Goal: Transaction & Acquisition: Download file/media

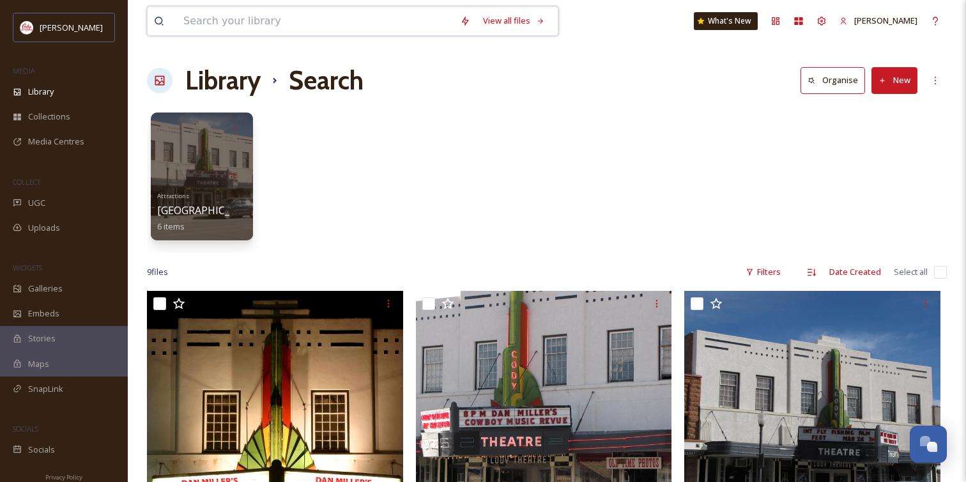
click at [196, 19] on input at bounding box center [315, 21] width 277 height 28
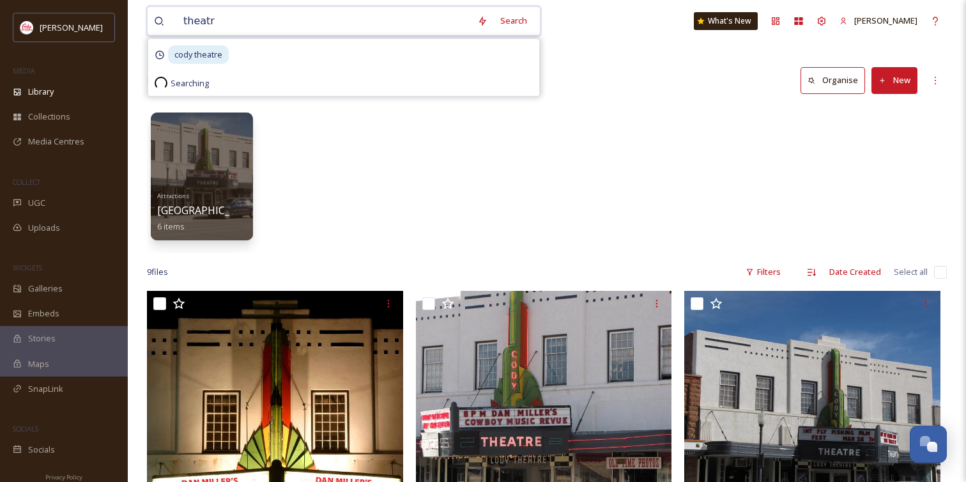
type input "theatre"
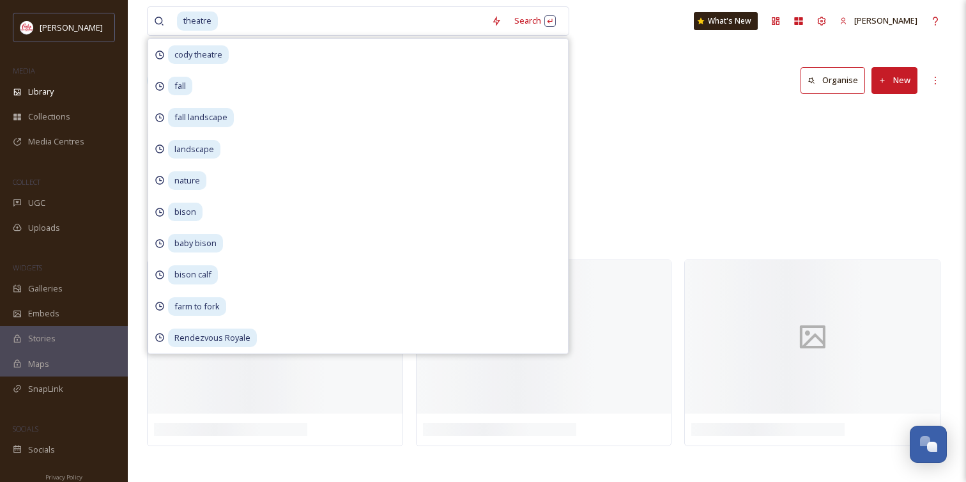
click at [623, 128] on div "Attractions [GEOGRAPHIC_DATA] 6 items" at bounding box center [547, 179] width 800 height 147
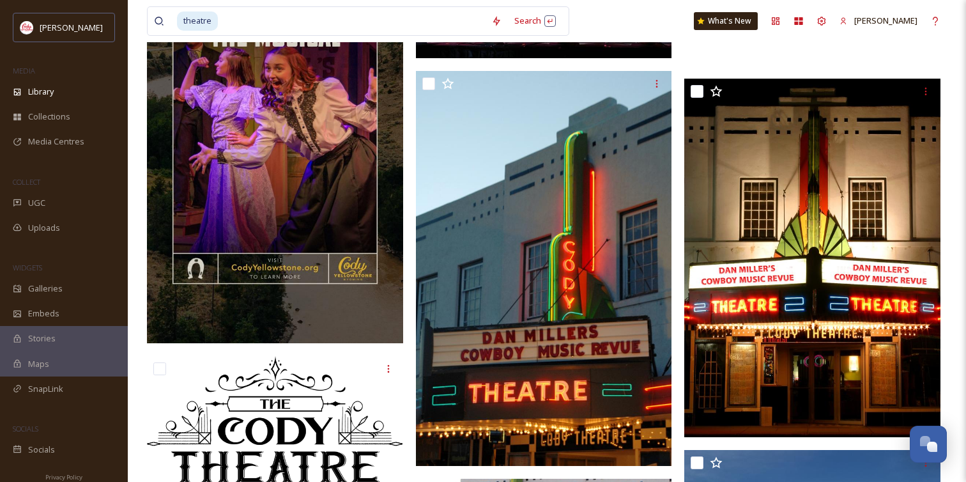
scroll to position [857, 0]
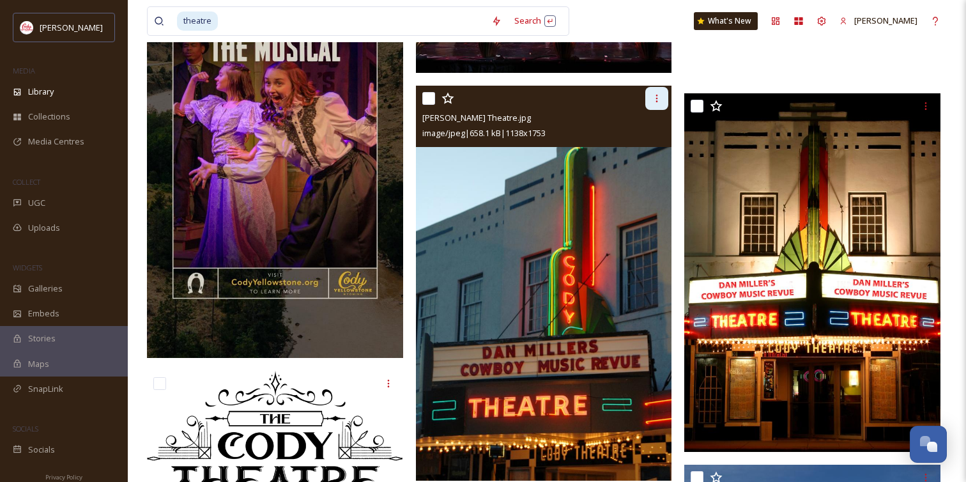
click at [654, 92] on div at bounding box center [657, 98] width 23 height 23
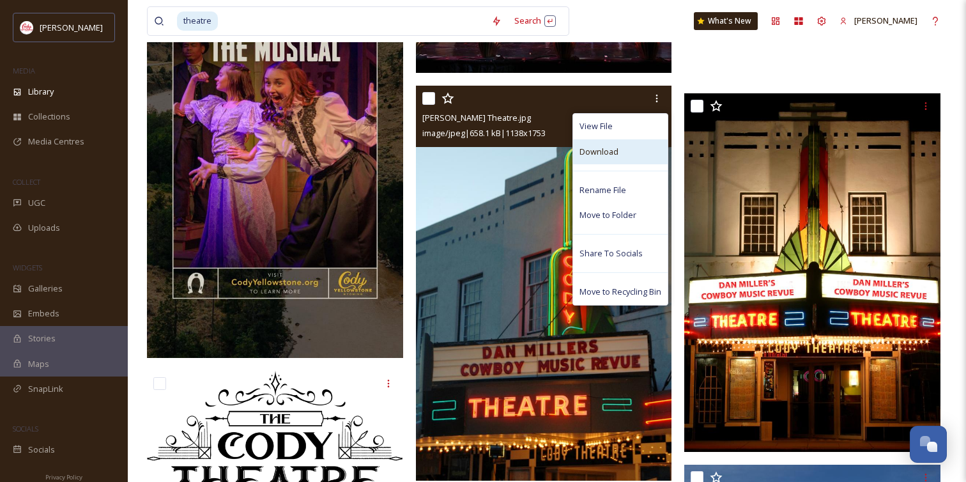
click at [614, 143] on div "Download" at bounding box center [620, 151] width 95 height 25
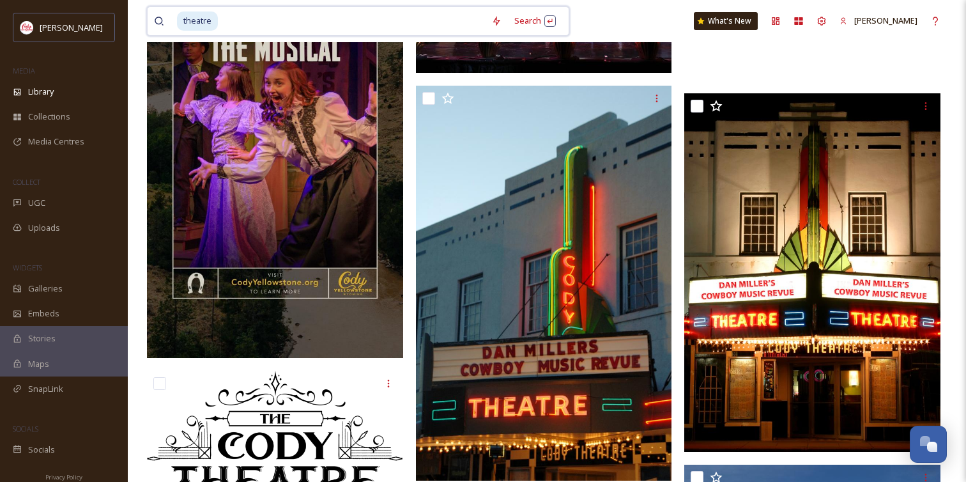
click at [261, 27] on input at bounding box center [352, 21] width 266 height 28
type input "t"
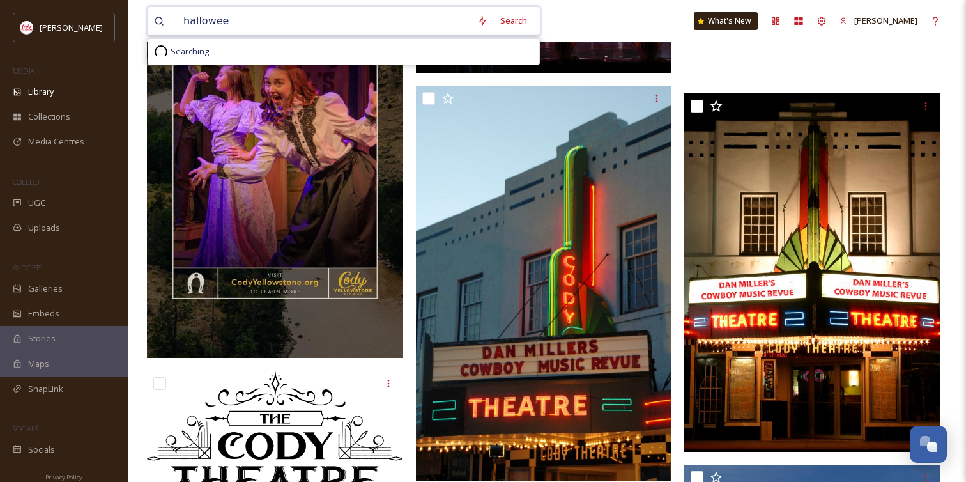
type input "[DATE]"
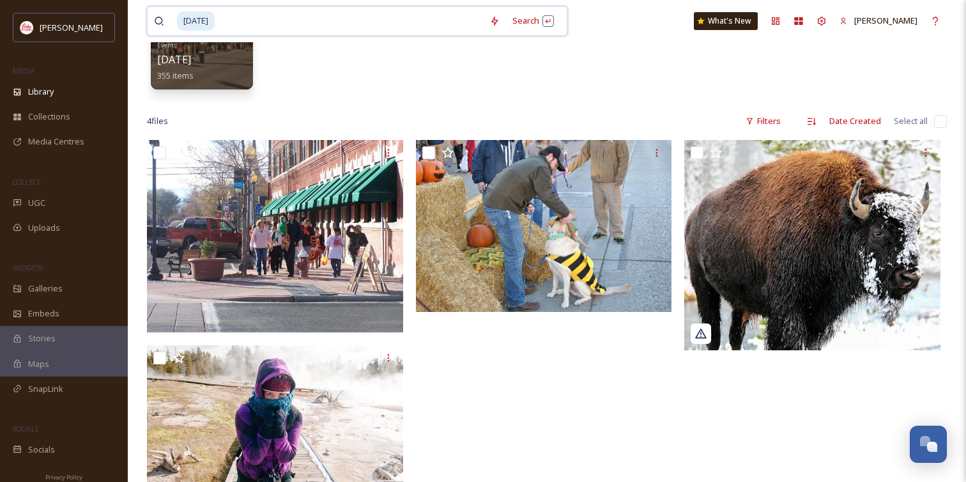
scroll to position [148, 0]
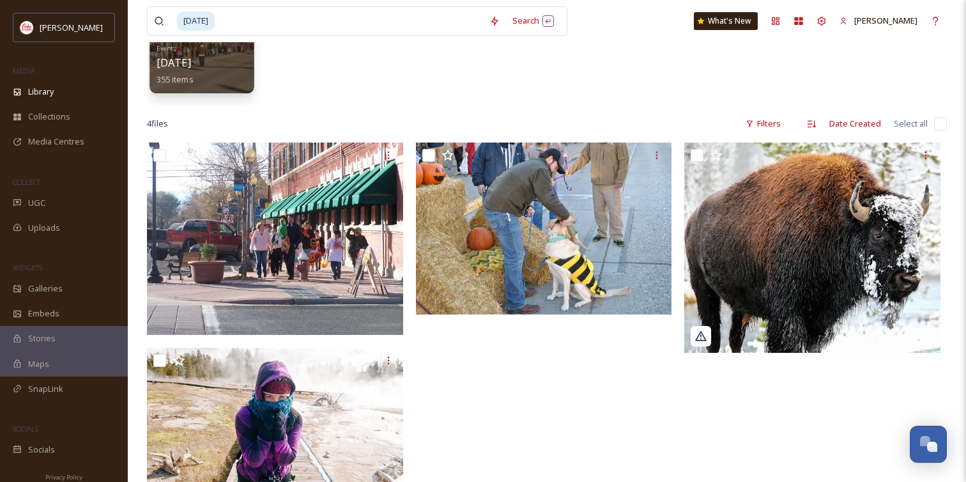
click at [191, 66] on span "[DATE]" at bounding box center [174, 63] width 35 height 14
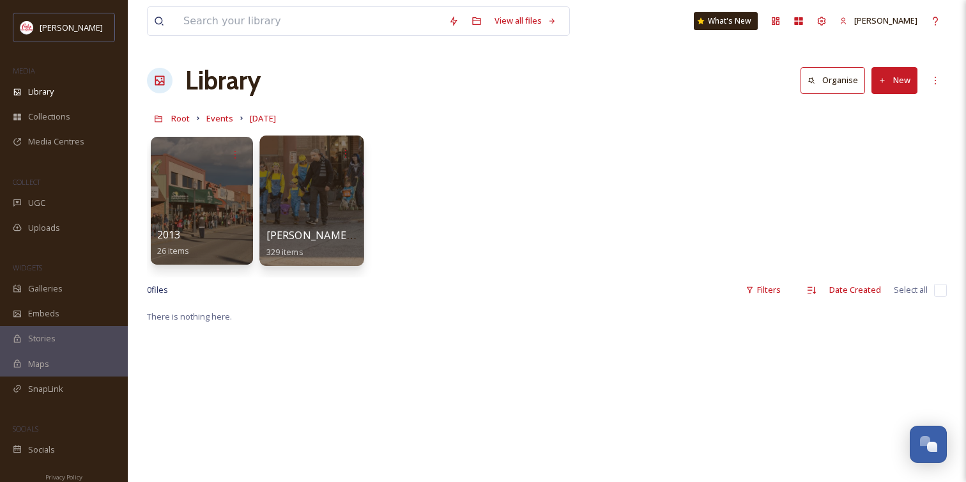
click at [339, 231] on div "[PERSON_NAME] 2023 329 items" at bounding box center [312, 244] width 91 height 32
click at [324, 198] on div at bounding box center [311, 200] width 104 height 130
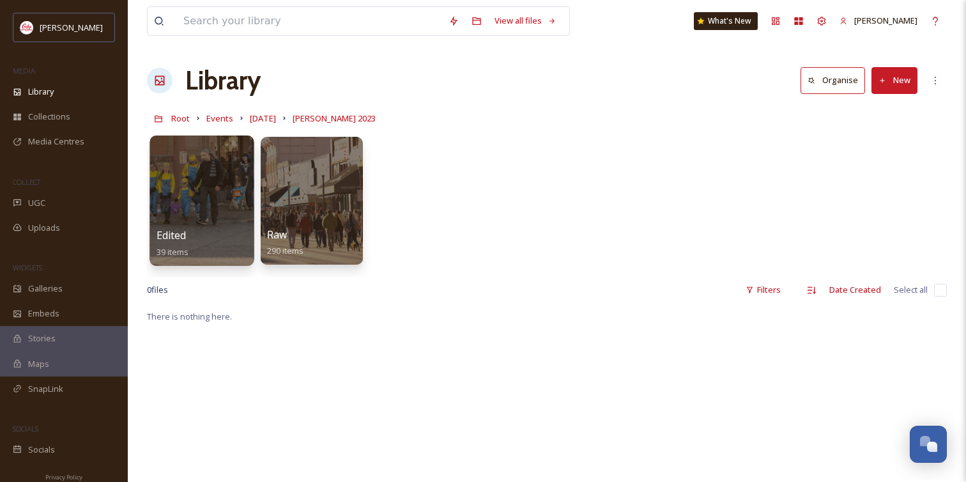
click at [223, 251] on div "Edited 39 items" at bounding box center [202, 244] width 91 height 32
click at [192, 209] on div at bounding box center [202, 200] width 104 height 130
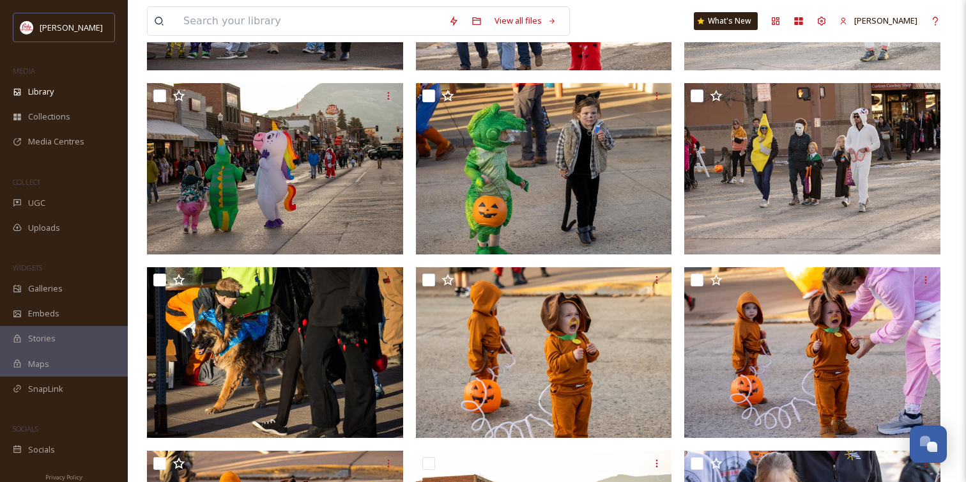
scroll to position [637, 0]
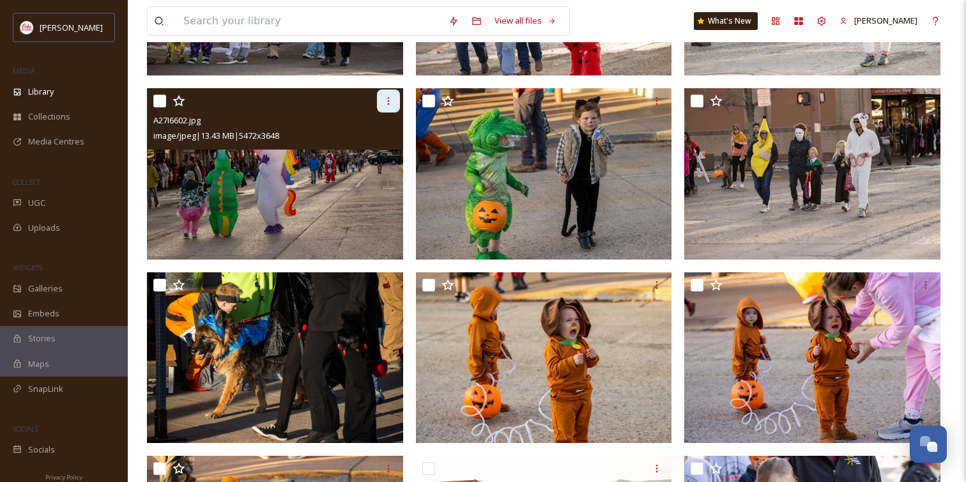
click at [392, 104] on icon at bounding box center [388, 101] width 10 height 10
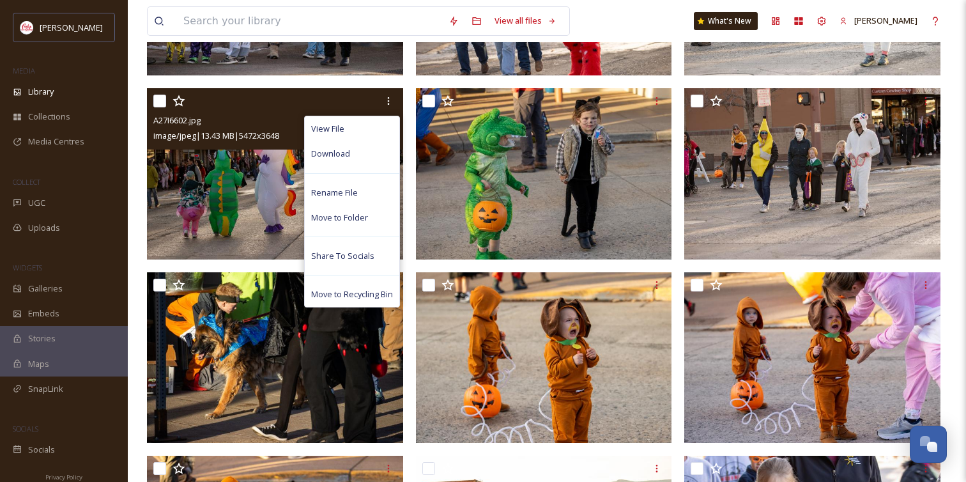
click at [170, 101] on div "View File Download Rename File Move to Folder Share To Socials Move to Recyclin…" at bounding box center [276, 100] width 247 height 23
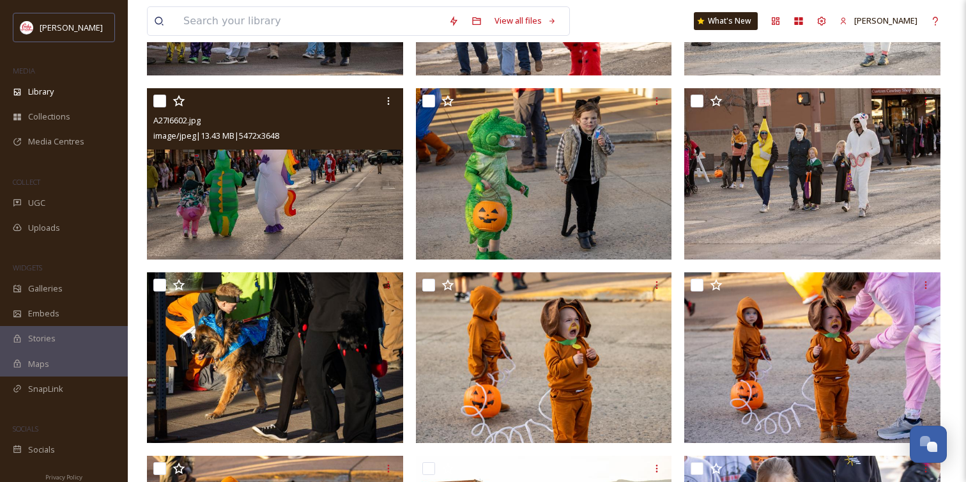
click at [158, 102] on input "checkbox" at bounding box center [159, 101] width 13 height 13
checkbox input "true"
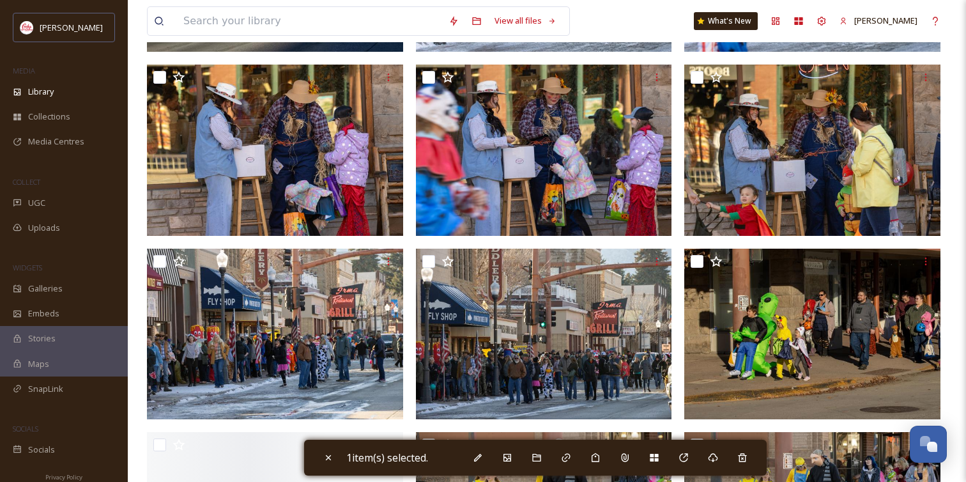
scroll to position [2089, 0]
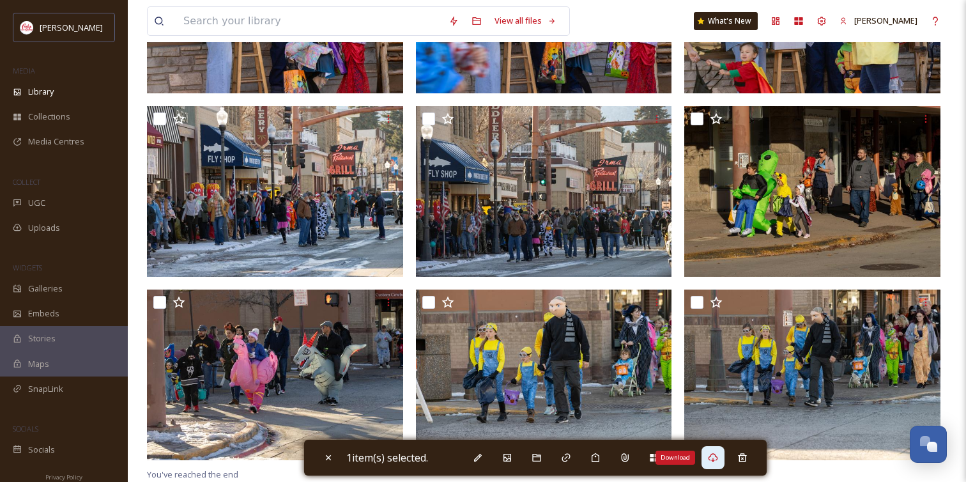
click at [725, 461] on div "Download" at bounding box center [713, 457] width 23 height 23
click at [399, 15] on input at bounding box center [309, 21] width 265 height 28
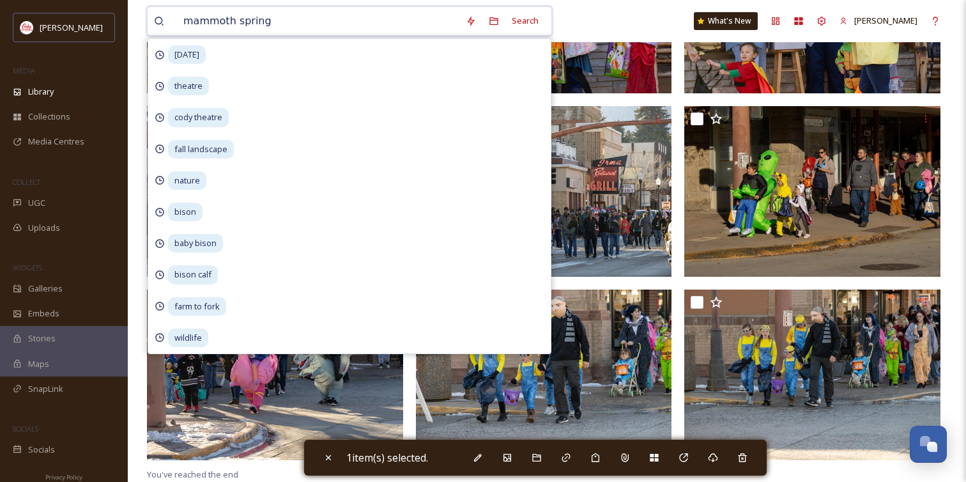
type input "[GEOGRAPHIC_DATA]"
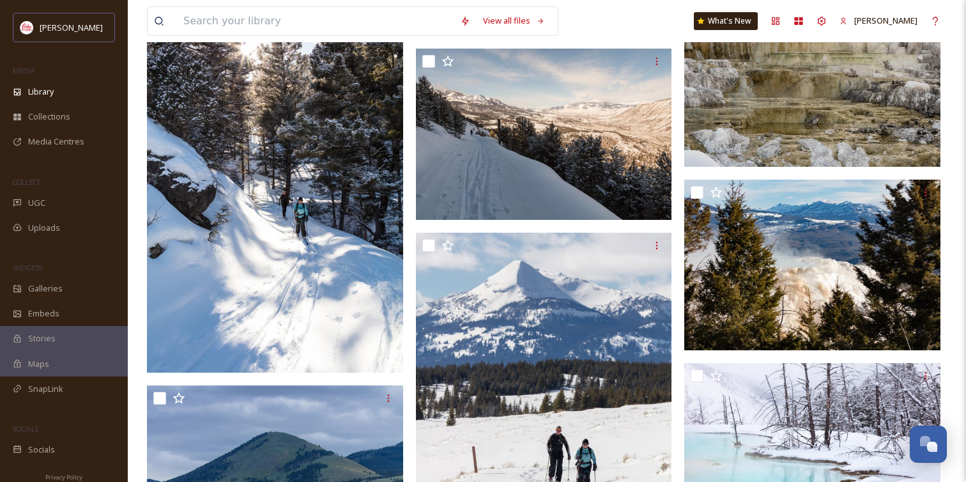
scroll to position [2316, 0]
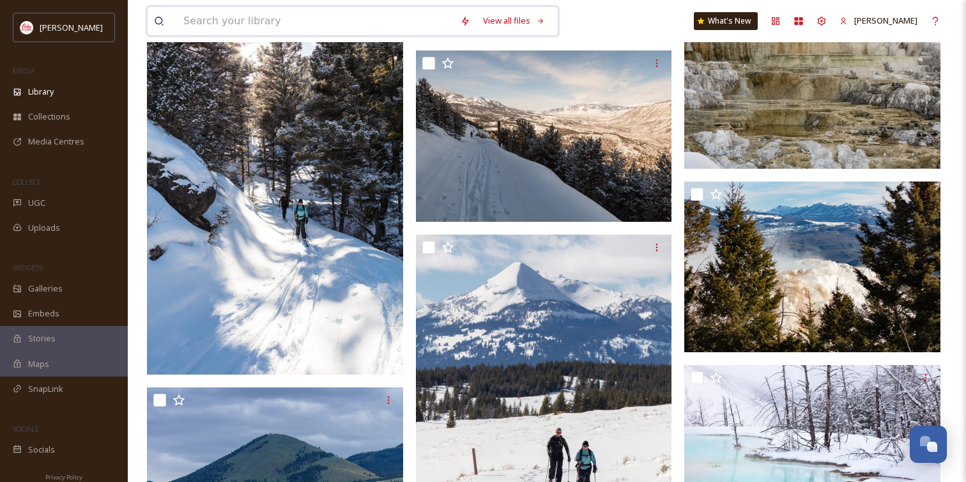
click at [310, 19] on input at bounding box center [315, 21] width 277 height 28
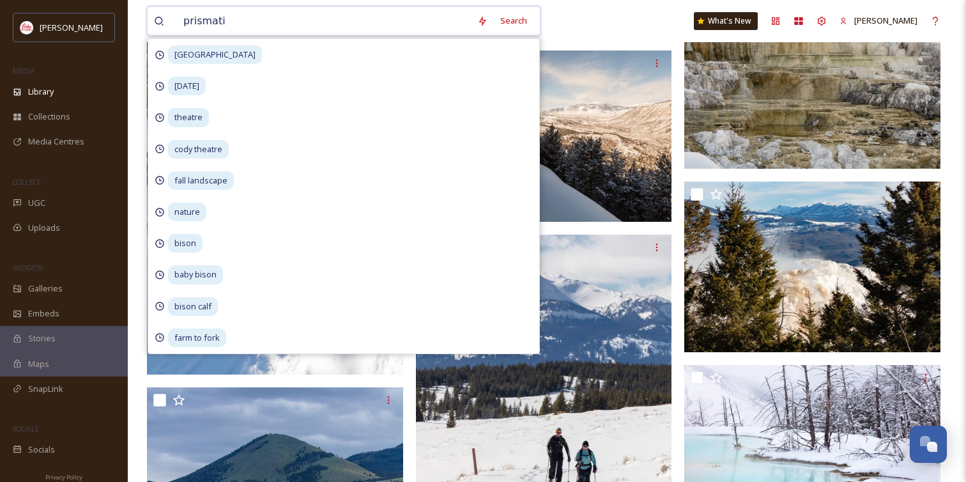
type input "prismatic"
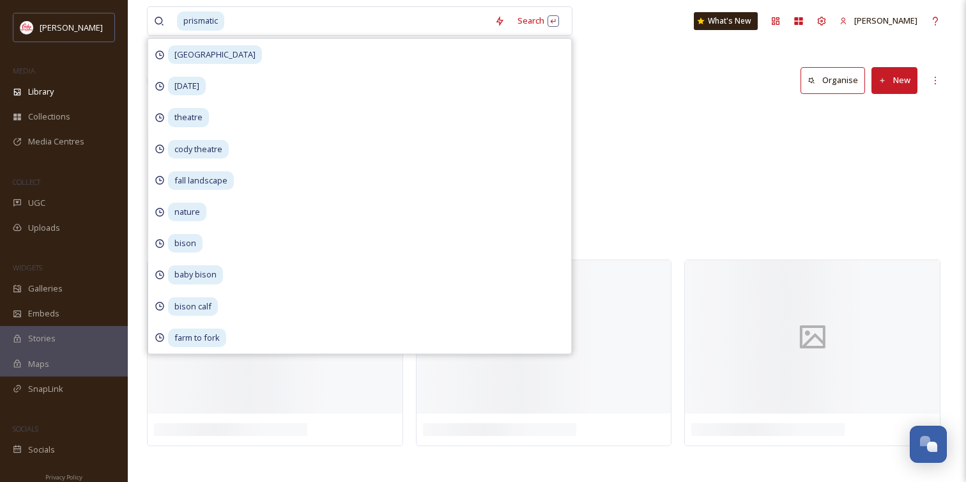
click at [579, 77] on div "Library Search Organise New" at bounding box center [547, 80] width 800 height 38
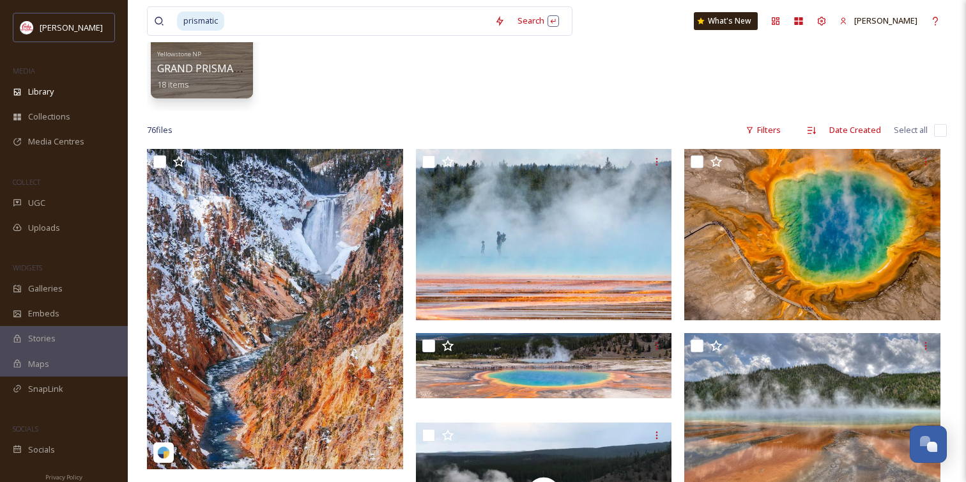
scroll to position [144, 0]
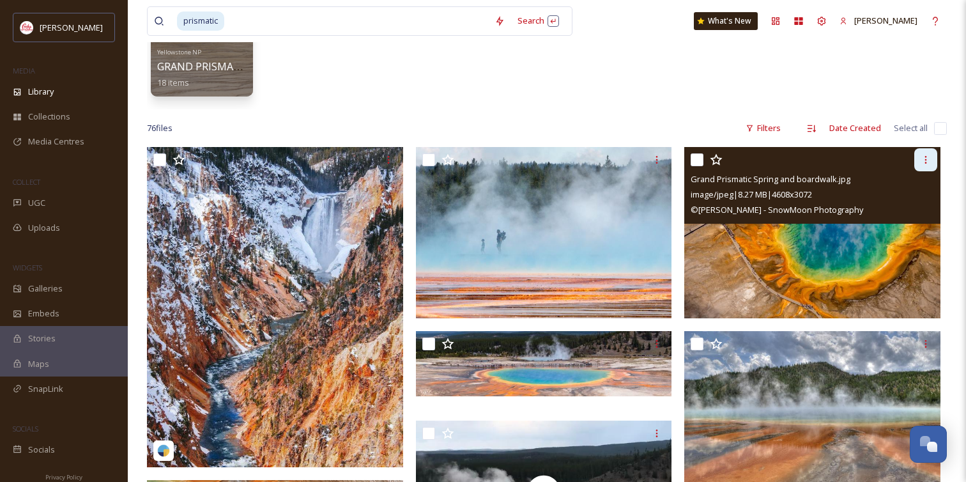
click at [923, 164] on icon at bounding box center [926, 160] width 10 height 10
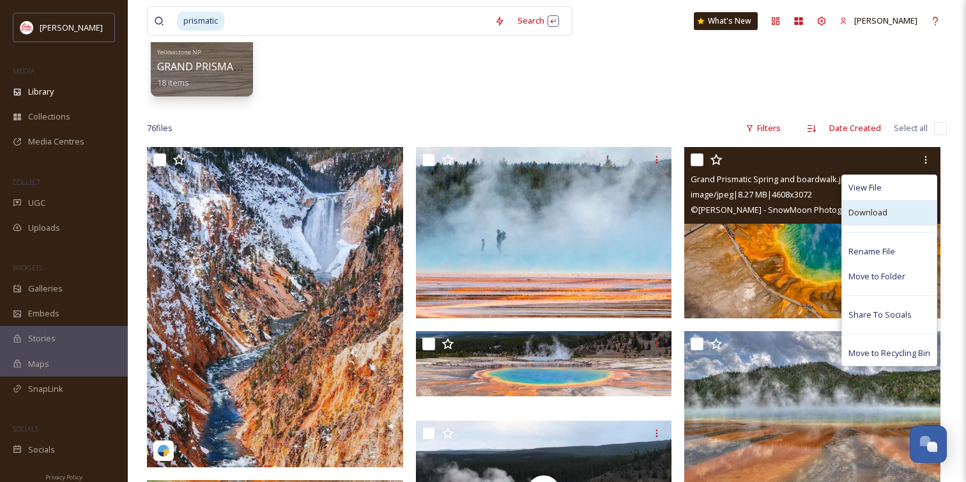
click at [898, 202] on div "Download" at bounding box center [889, 212] width 95 height 25
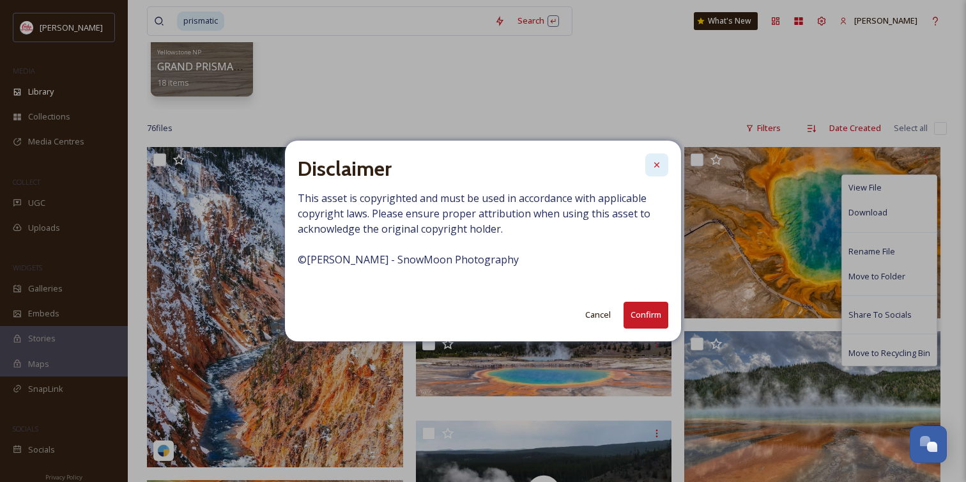
click at [655, 162] on icon at bounding box center [657, 165] width 10 height 10
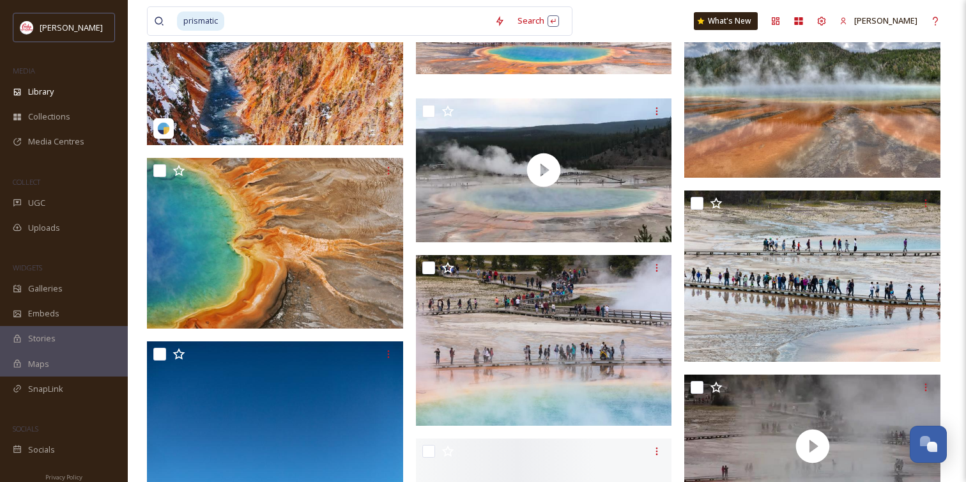
scroll to position [469, 0]
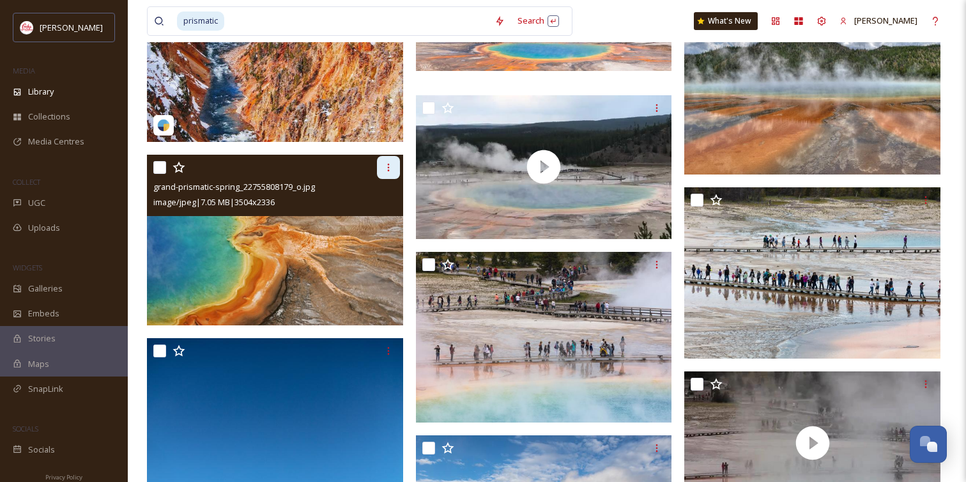
click at [397, 164] on div at bounding box center [388, 167] width 23 height 23
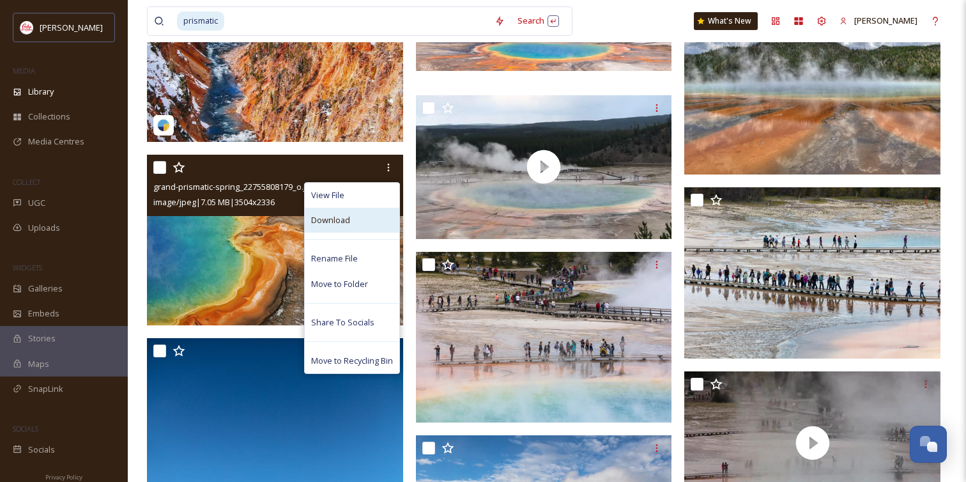
click at [380, 219] on div "Download" at bounding box center [352, 220] width 95 height 25
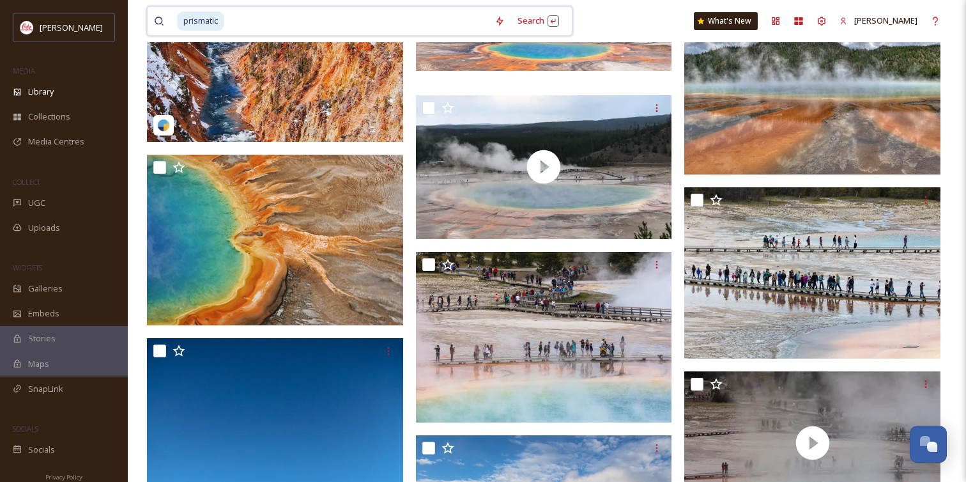
click at [423, 24] on input at bounding box center [357, 21] width 263 height 28
type input "p"
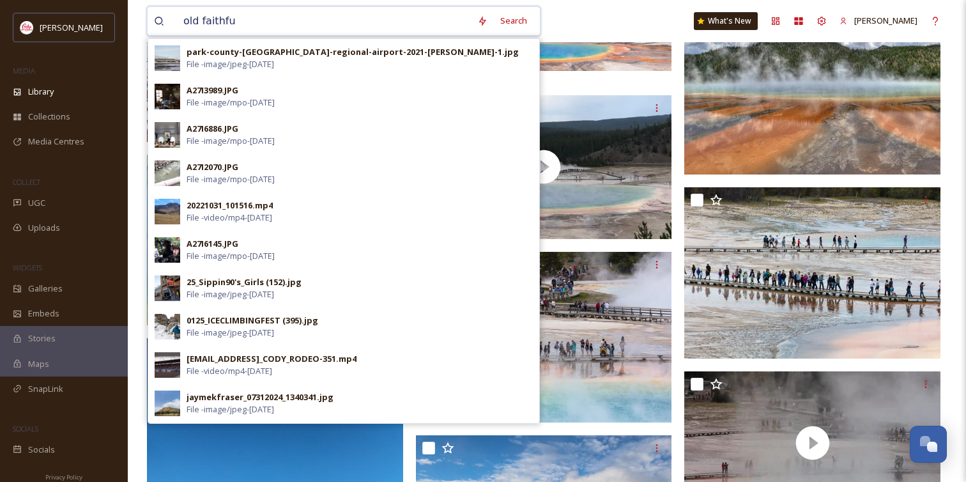
type input "old faithful"
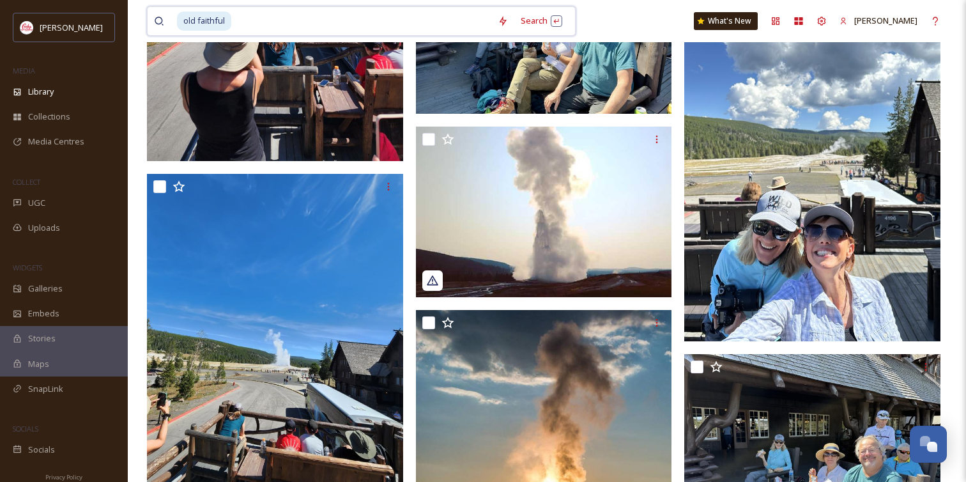
scroll to position [4809, 0]
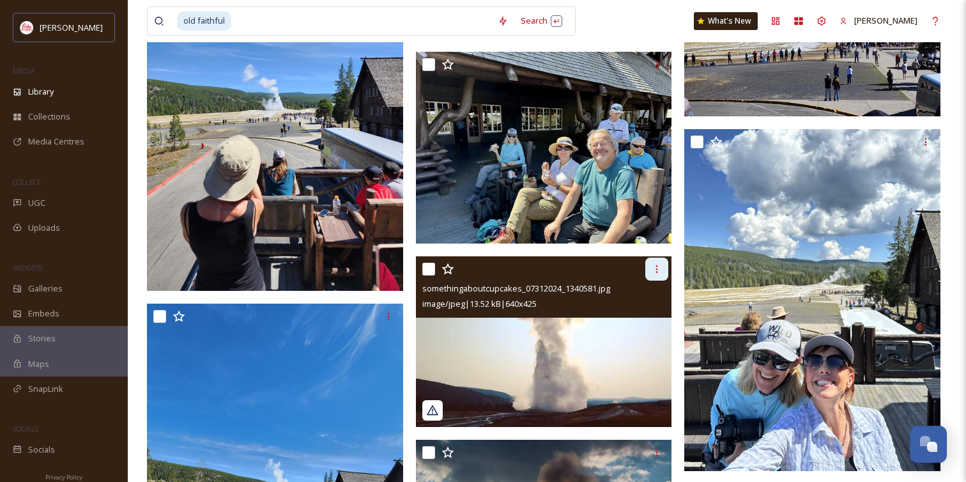
click at [656, 271] on icon at bounding box center [657, 269] width 10 height 10
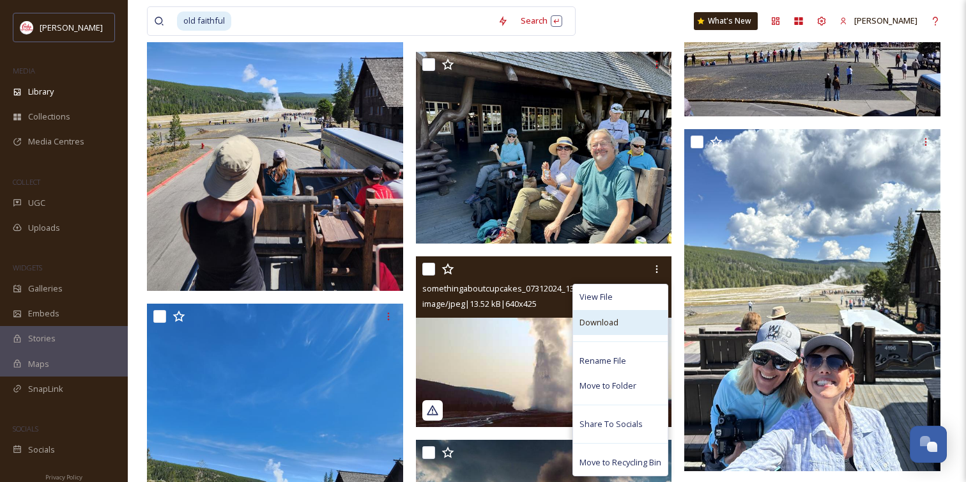
click at [637, 313] on div "Download" at bounding box center [620, 322] width 95 height 25
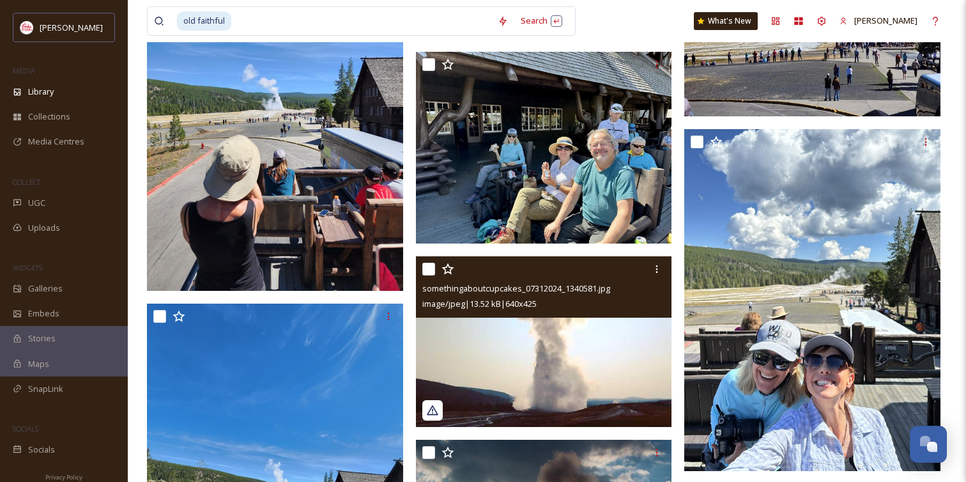
click at [518, 296] on div "image/jpeg | 13.52 kB | 640 x 425" at bounding box center [545, 303] width 247 height 15
click at [518, 345] on img at bounding box center [544, 341] width 256 height 170
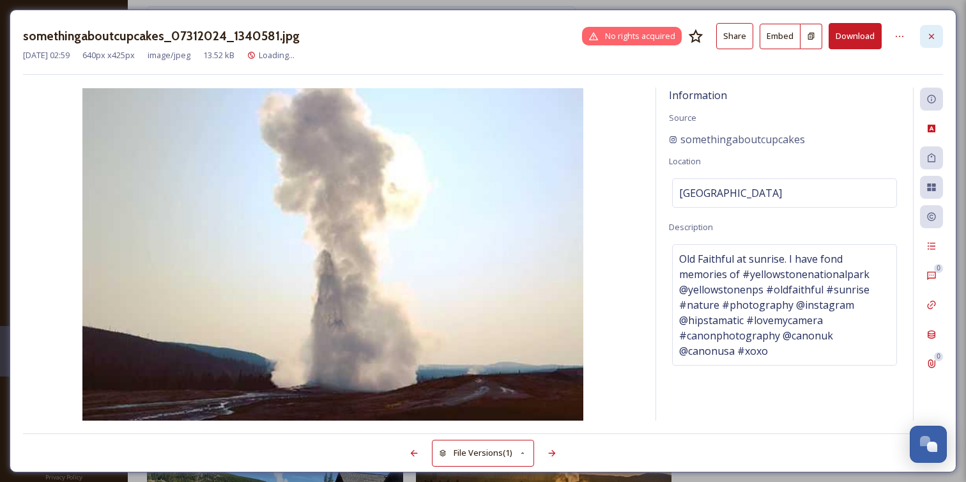
click at [929, 32] on icon at bounding box center [932, 36] width 10 height 10
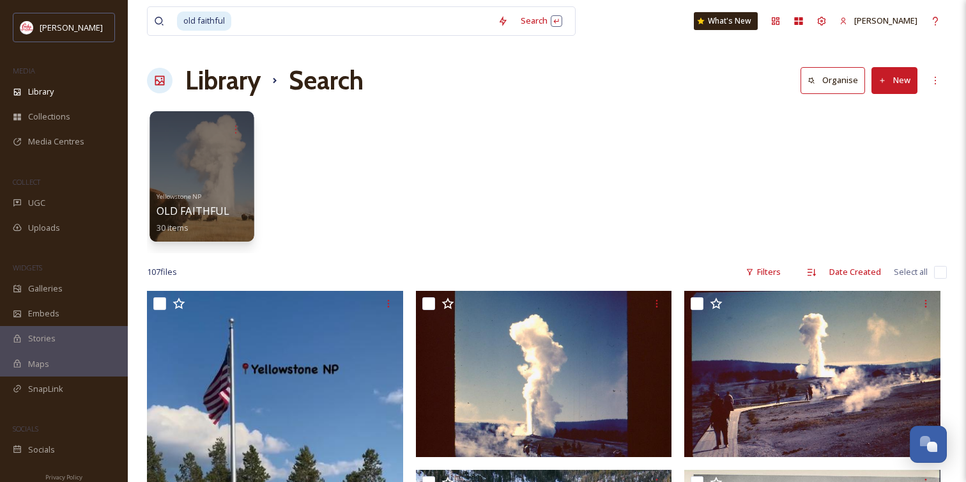
click at [212, 188] on div "Yellowstone NP OLD FAITHFUL 30 items" at bounding box center [202, 210] width 91 height 47
click at [229, 193] on div "Yellowstone NP OLD FAITHFUL 30 items" at bounding box center [202, 210] width 91 height 47
click at [178, 174] on div at bounding box center [202, 176] width 104 height 130
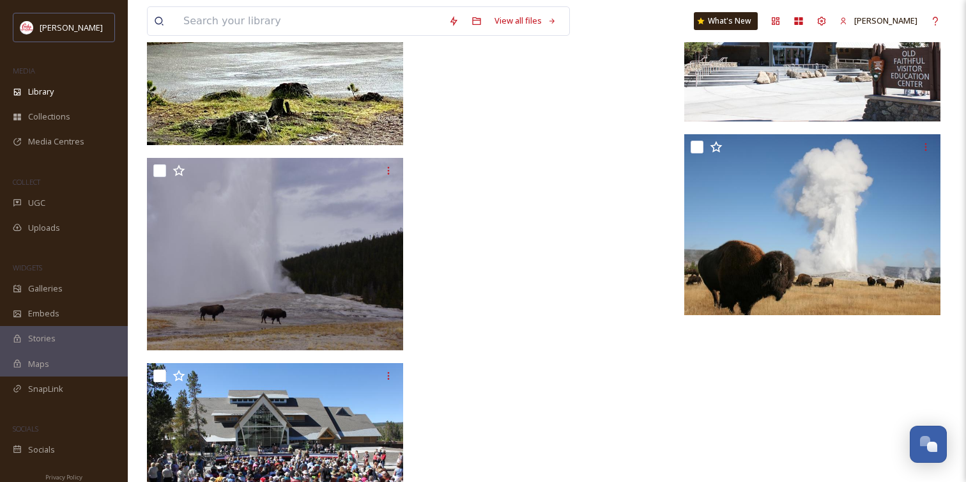
scroll to position [2279, 0]
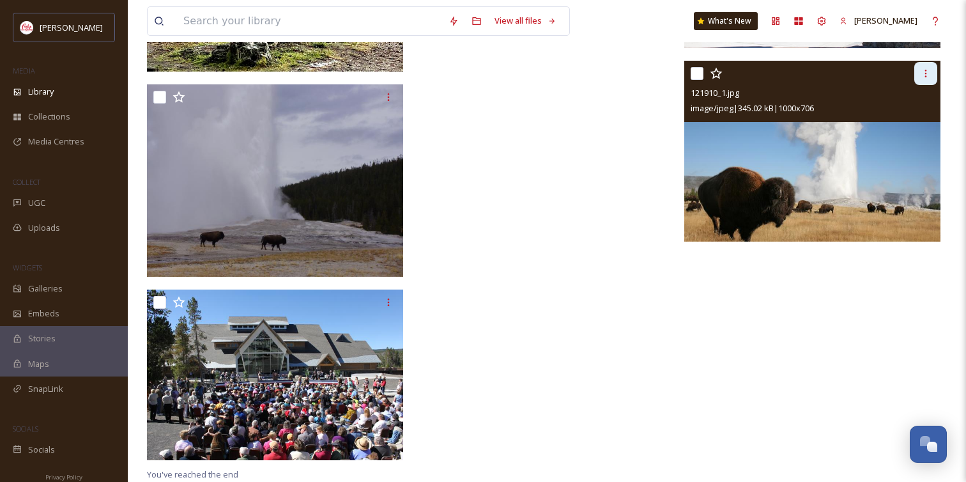
click at [921, 69] on icon at bounding box center [926, 73] width 10 height 10
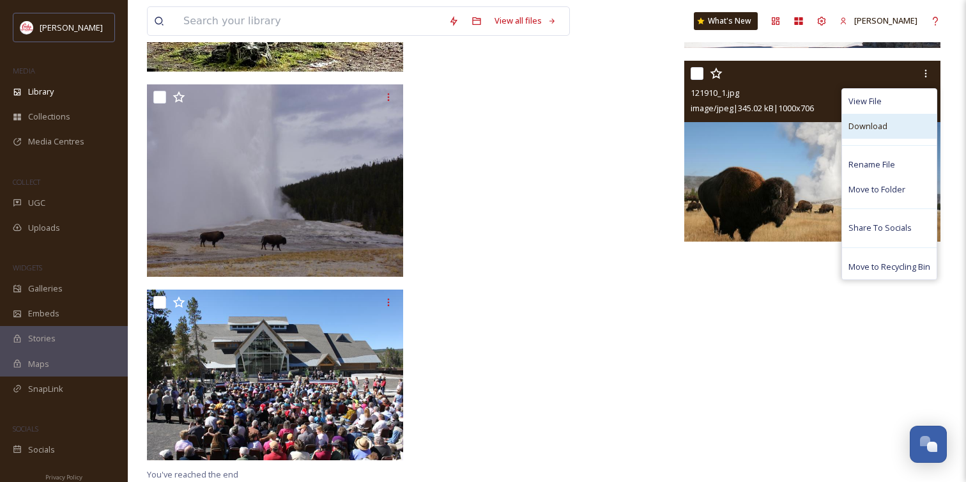
click at [897, 118] on div "Download" at bounding box center [889, 126] width 95 height 25
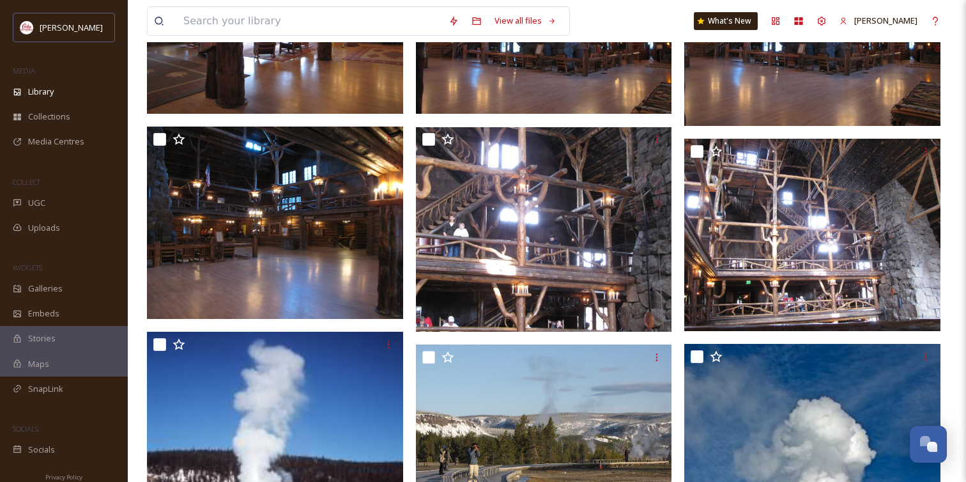
scroll to position [0, 0]
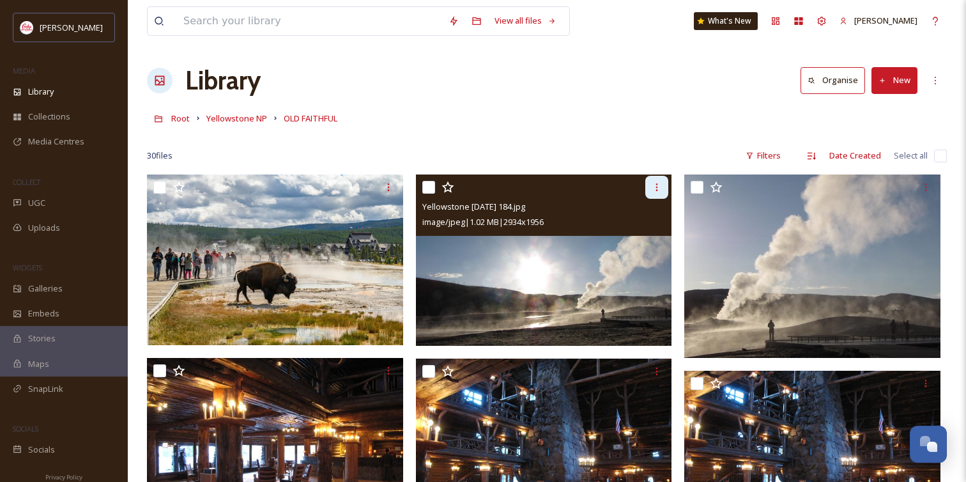
click at [663, 185] on div at bounding box center [657, 187] width 23 height 23
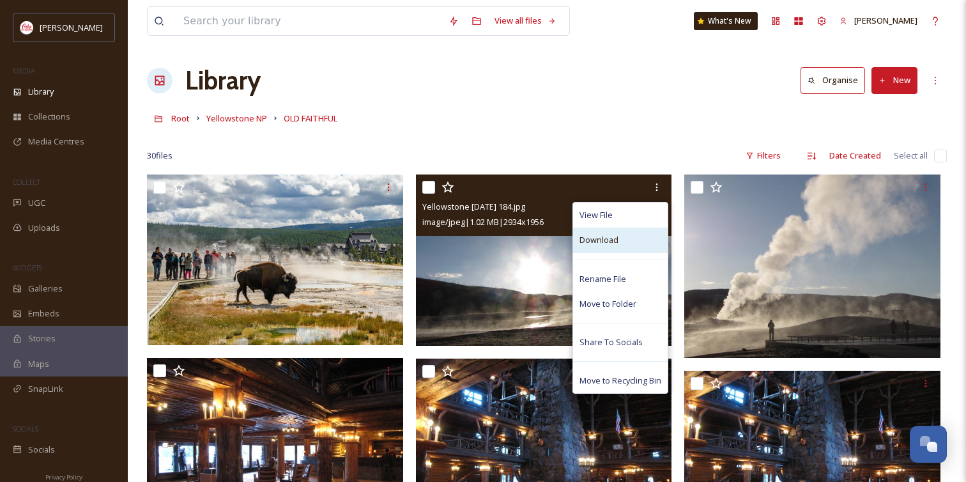
click at [644, 242] on div "Download" at bounding box center [620, 240] width 95 height 25
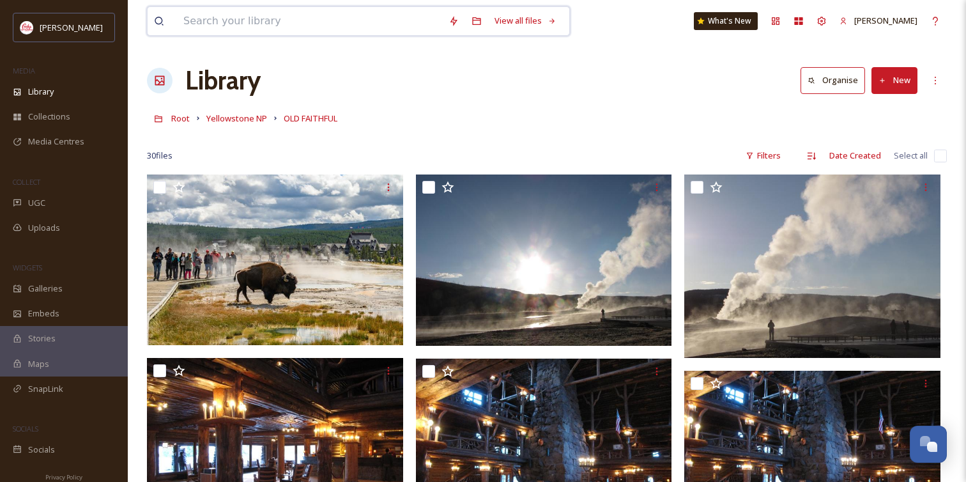
click at [400, 24] on input at bounding box center [309, 21] width 265 height 28
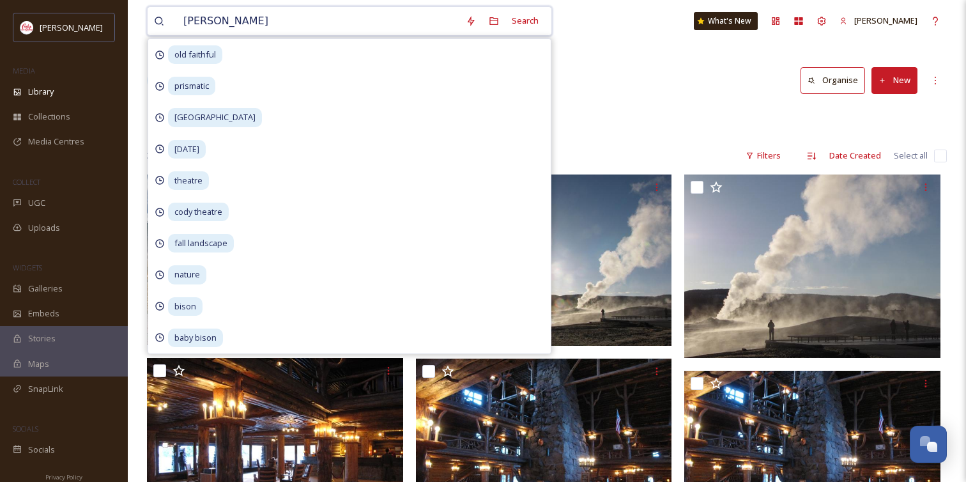
type input "[PERSON_NAME][GEOGRAPHIC_DATA]"
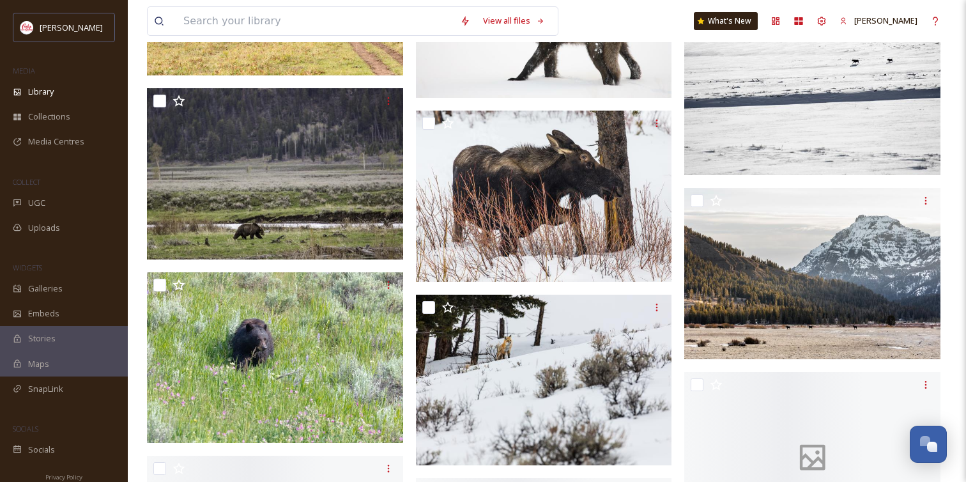
scroll to position [1425, 0]
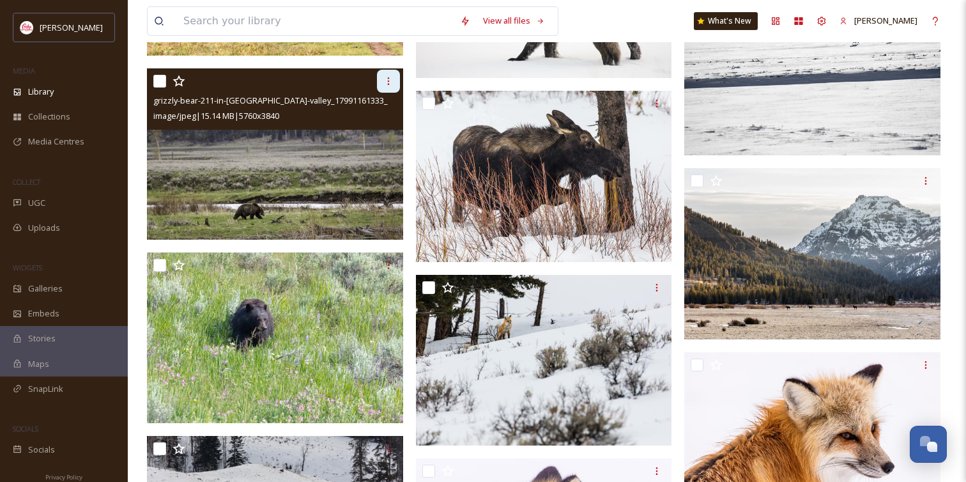
click at [385, 81] on icon at bounding box center [388, 81] width 10 height 10
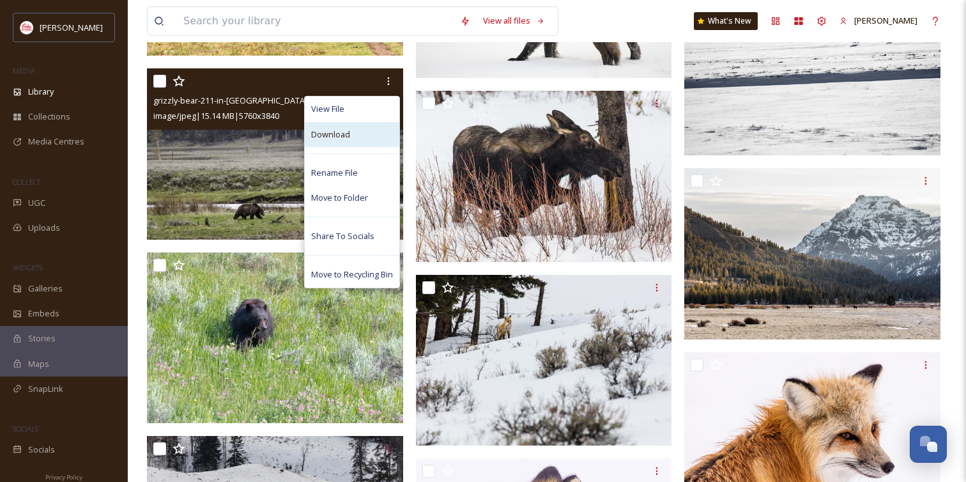
click at [364, 137] on div "Download" at bounding box center [352, 134] width 95 height 25
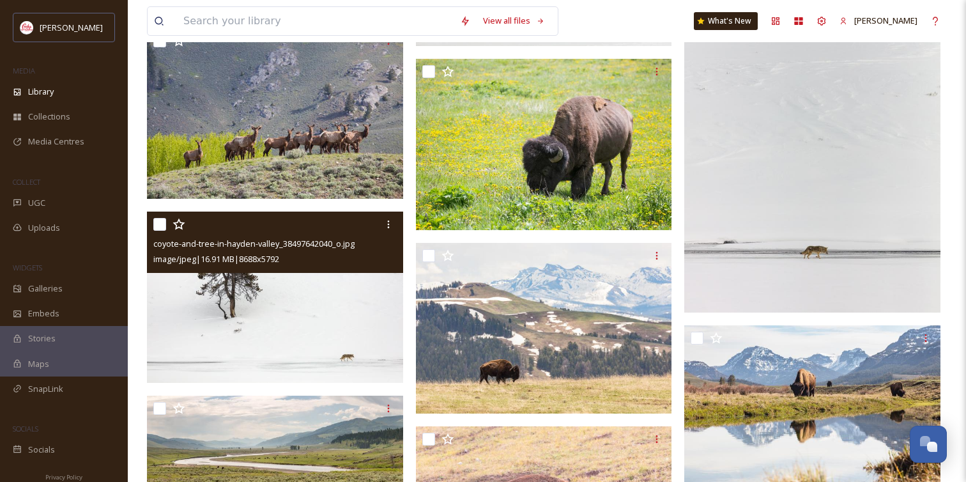
scroll to position [2529, 0]
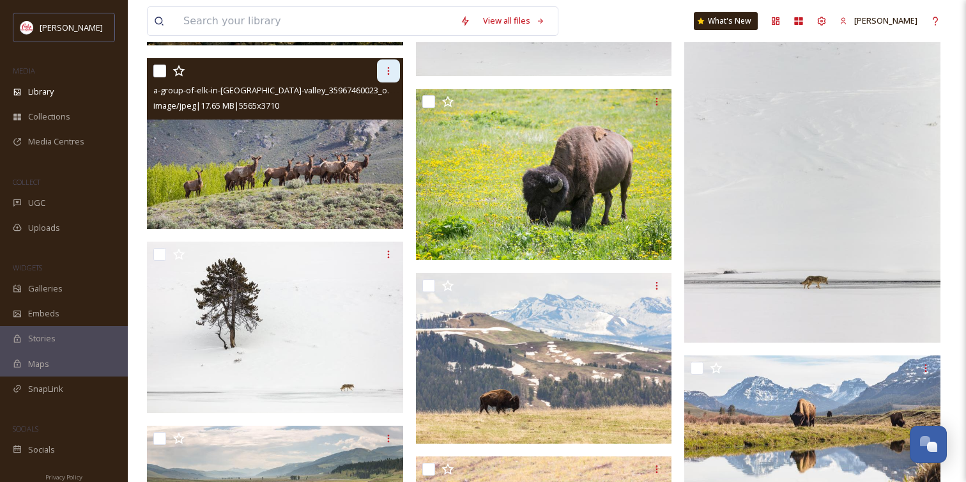
click at [394, 72] on div at bounding box center [388, 70] width 23 height 23
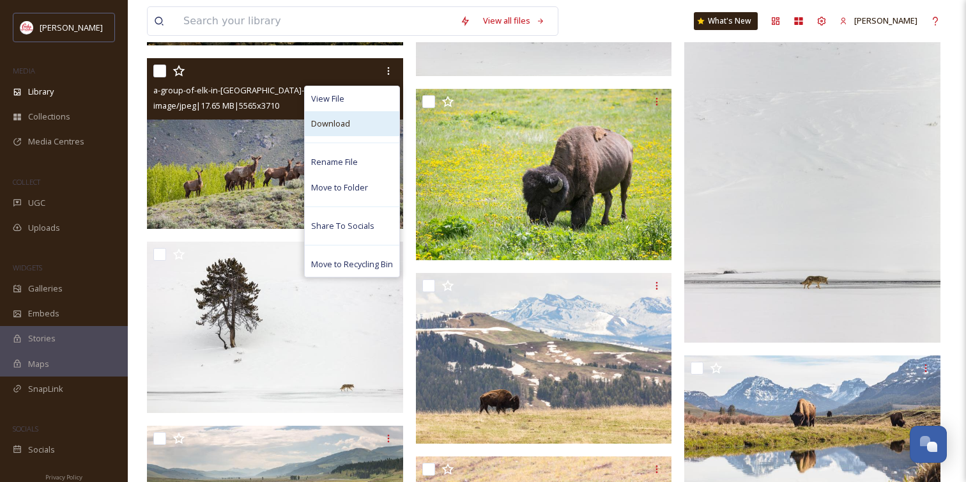
click at [374, 124] on div "Download" at bounding box center [352, 123] width 95 height 25
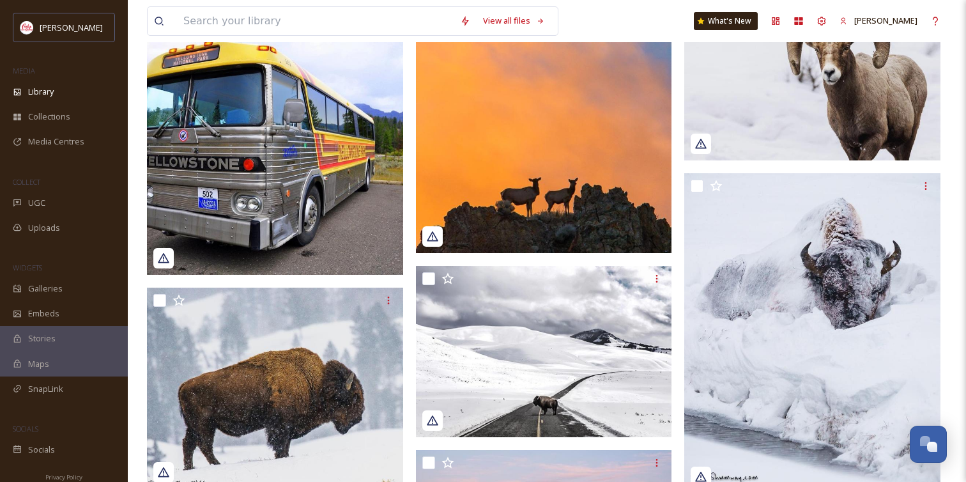
scroll to position [5589, 0]
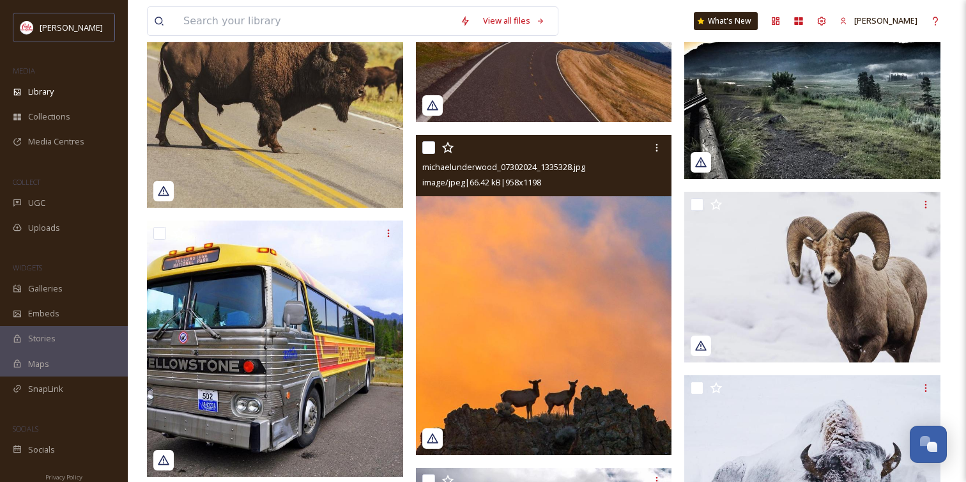
click at [624, 206] on img at bounding box center [544, 295] width 256 height 320
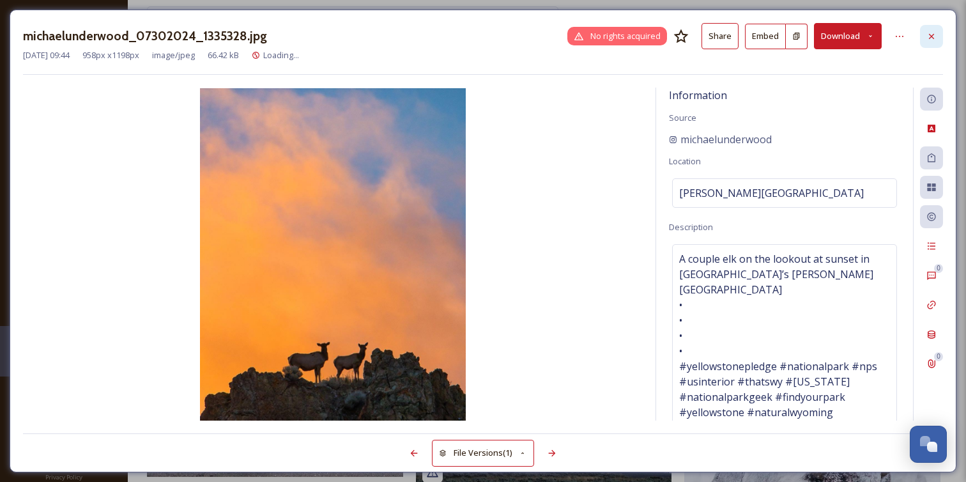
click at [932, 33] on icon at bounding box center [932, 36] width 10 height 10
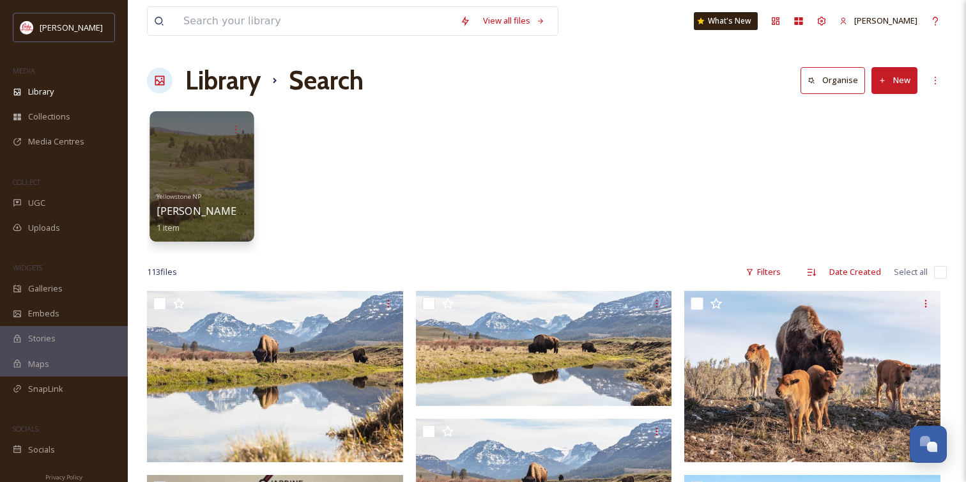
click at [216, 190] on div "Yellowstone [PERSON_NAME] Valley 1 item" at bounding box center [202, 210] width 91 height 47
click at [238, 150] on div at bounding box center [202, 176] width 104 height 130
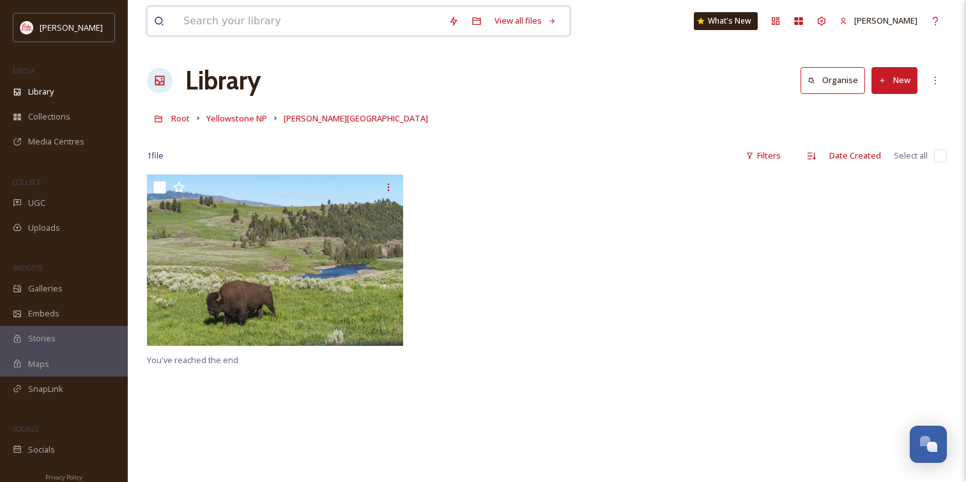
click at [293, 25] on input at bounding box center [309, 21] width 265 height 28
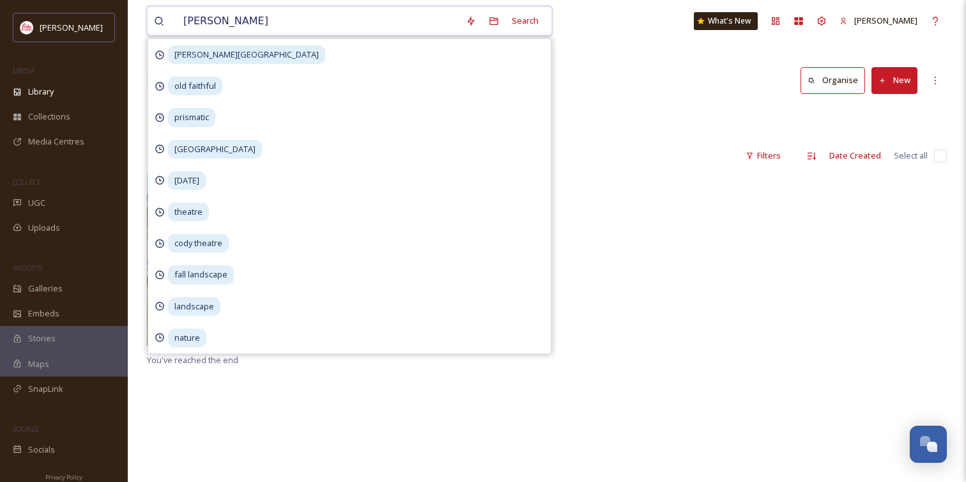
type input "hayden valley"
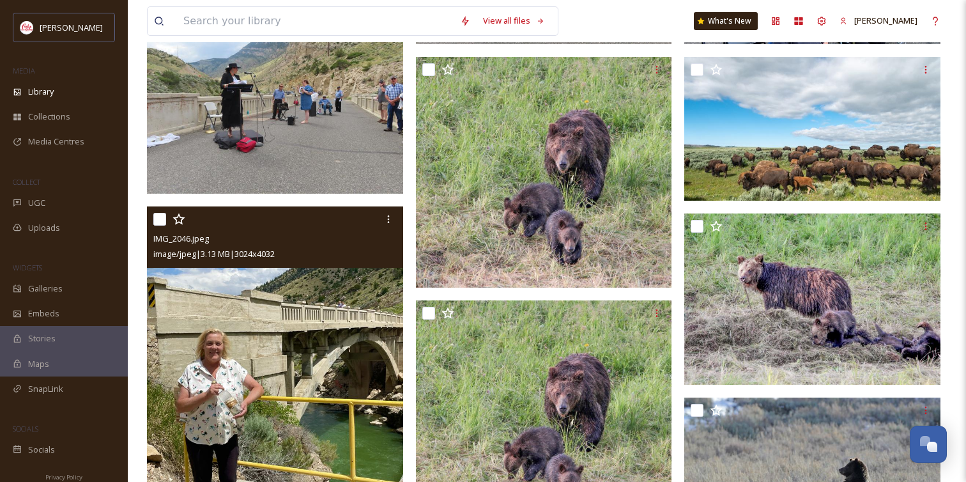
scroll to position [627, 0]
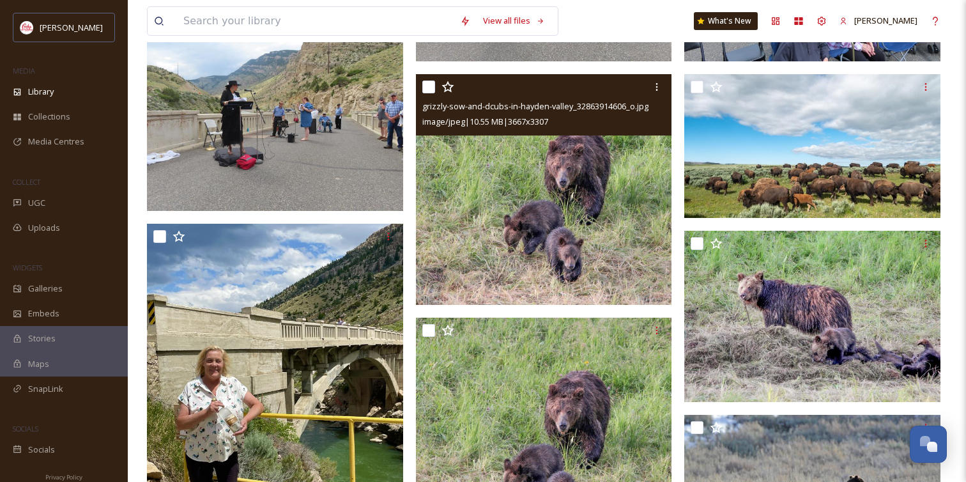
click at [653, 132] on div "grizzly-sow-and-dcubs-in-hayden-valley_32863914606_o.jpg image/jpeg | 10.55 MB …" at bounding box center [544, 104] width 256 height 61
click at [623, 176] on img at bounding box center [544, 189] width 256 height 231
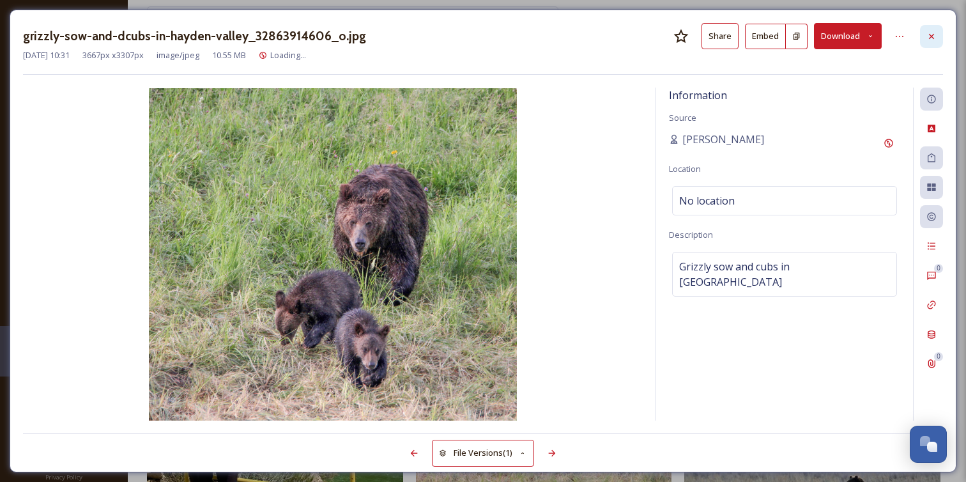
click at [927, 32] on icon at bounding box center [932, 36] width 10 height 10
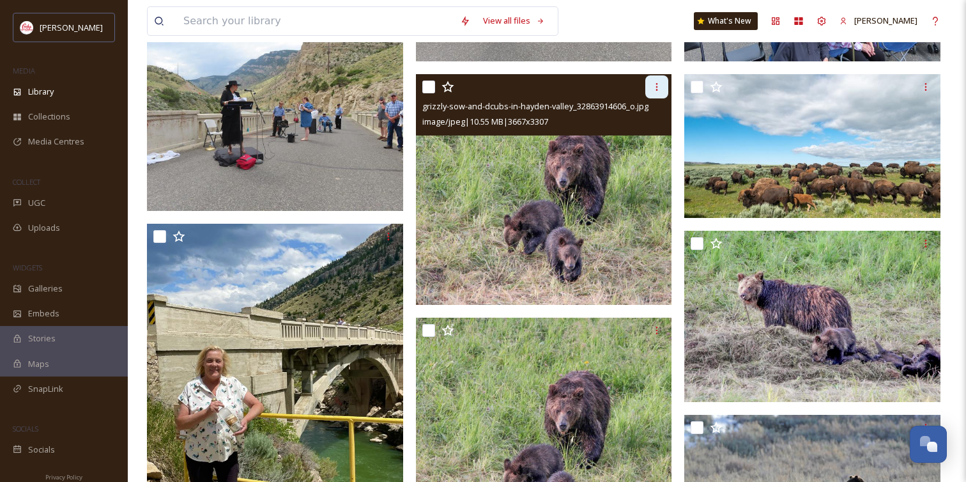
click at [654, 86] on icon at bounding box center [657, 87] width 10 height 10
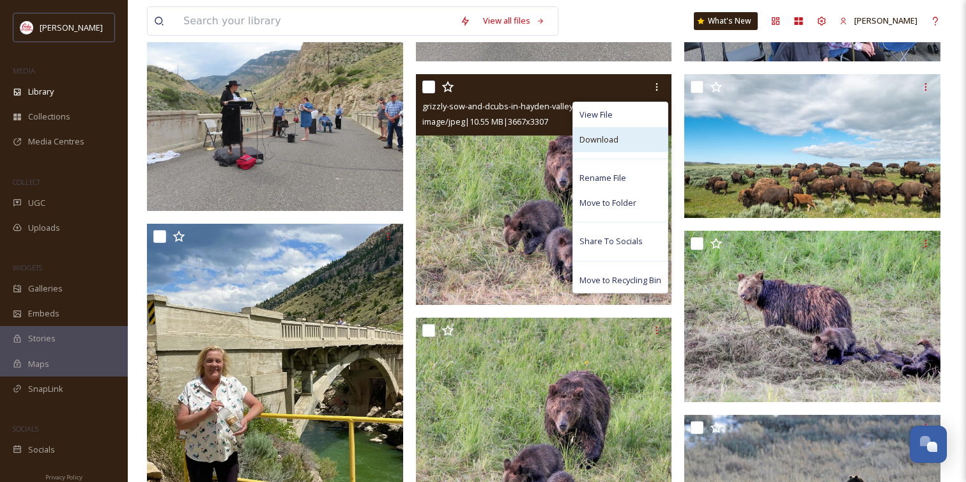
click at [613, 141] on span "Download" at bounding box center [599, 140] width 39 height 12
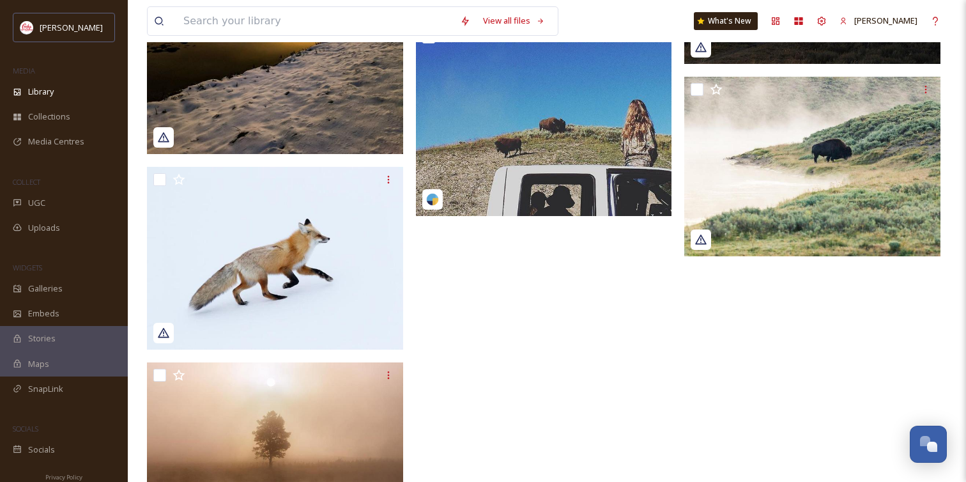
scroll to position [2525, 0]
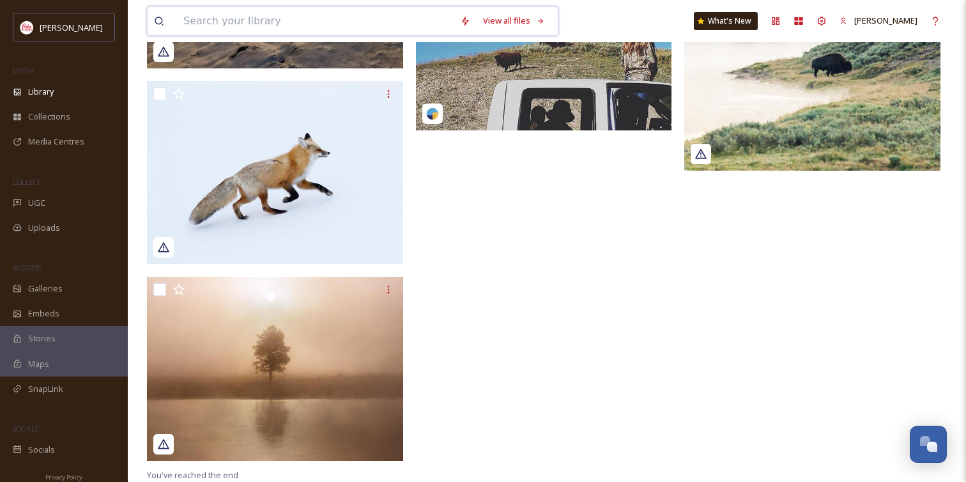
click at [408, 20] on input at bounding box center [315, 21] width 277 height 28
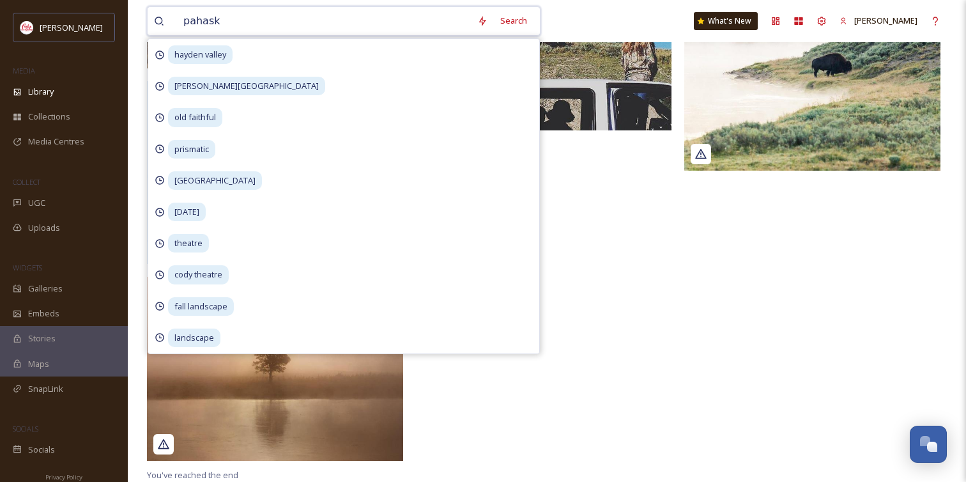
type input "pahaska"
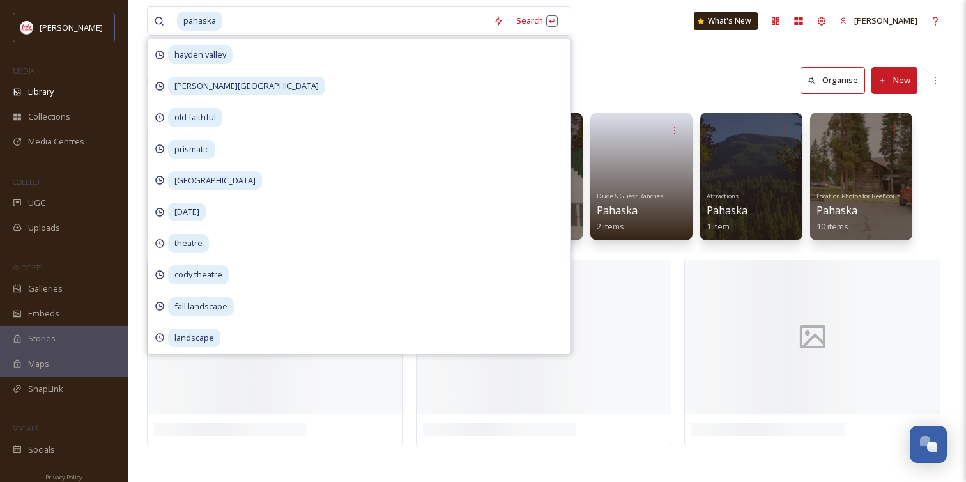
click at [648, 87] on div "Library Search Organise New" at bounding box center [547, 80] width 800 height 38
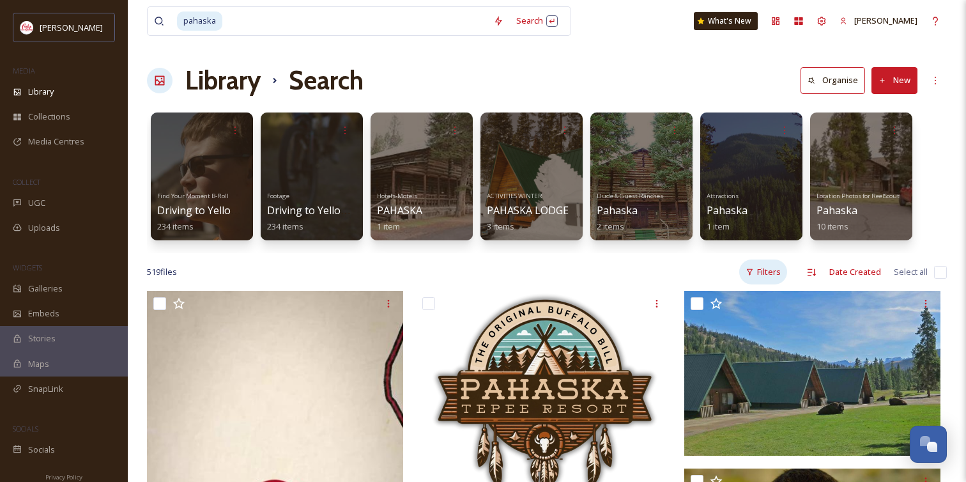
click at [769, 278] on div "Filters" at bounding box center [763, 271] width 48 height 25
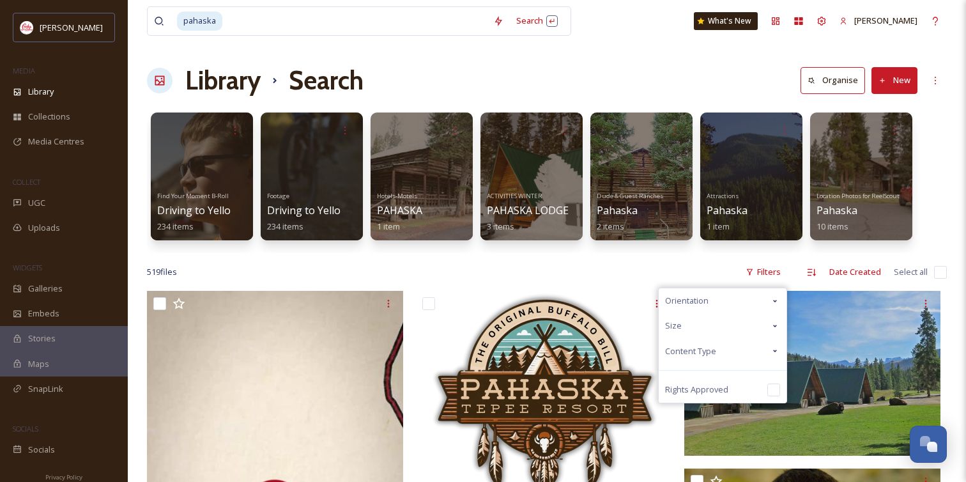
click at [751, 345] on div "Content Type" at bounding box center [723, 351] width 128 height 25
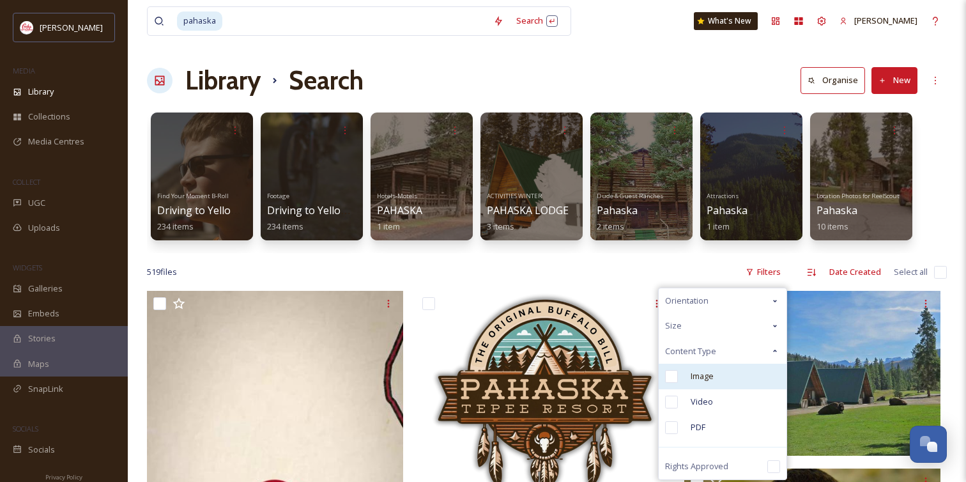
click at [733, 388] on div "Image" at bounding box center [723, 377] width 128 height 26
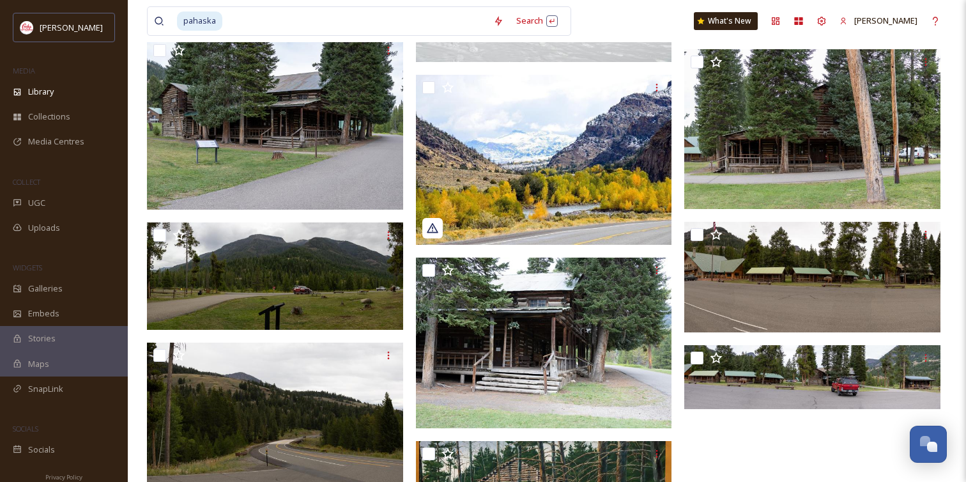
scroll to position [2518, 0]
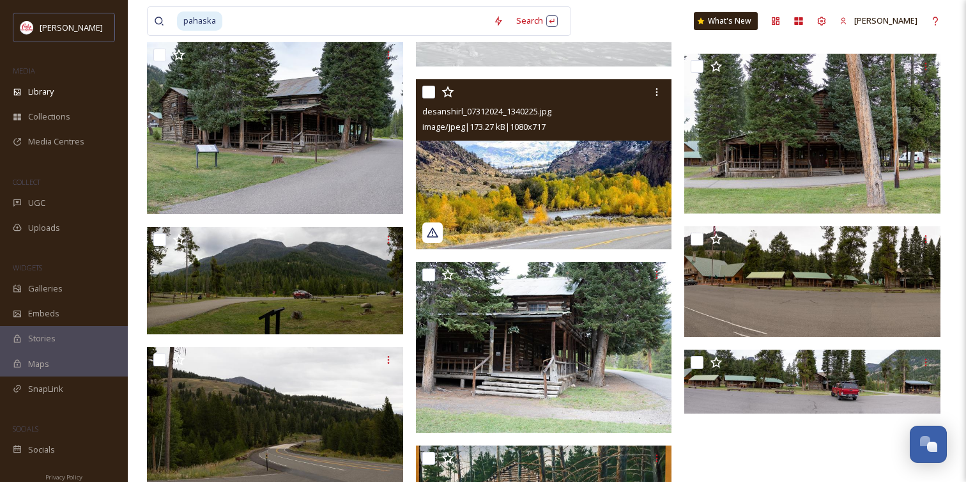
click at [519, 180] on img at bounding box center [544, 164] width 256 height 170
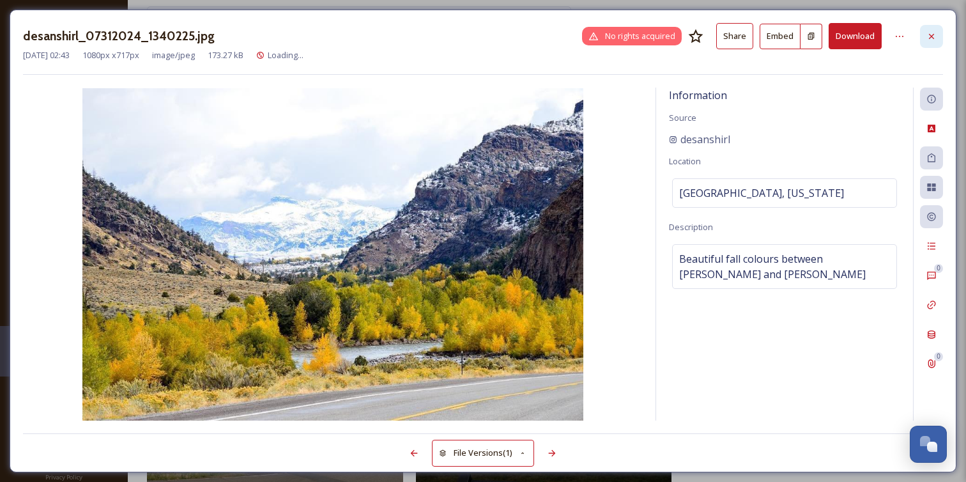
click at [930, 32] on icon at bounding box center [932, 36] width 10 height 10
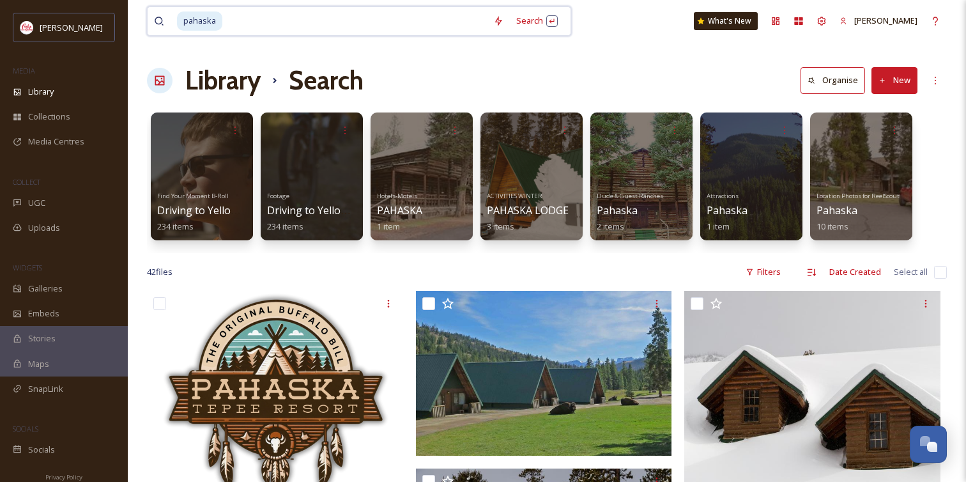
click at [329, 22] on input at bounding box center [355, 21] width 263 height 28
type input "p"
type input "beartooth"
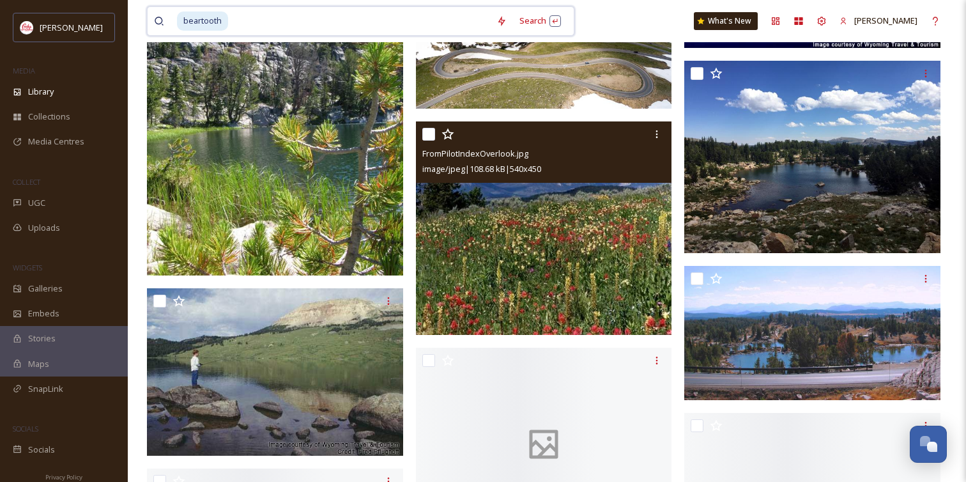
scroll to position [9459, 0]
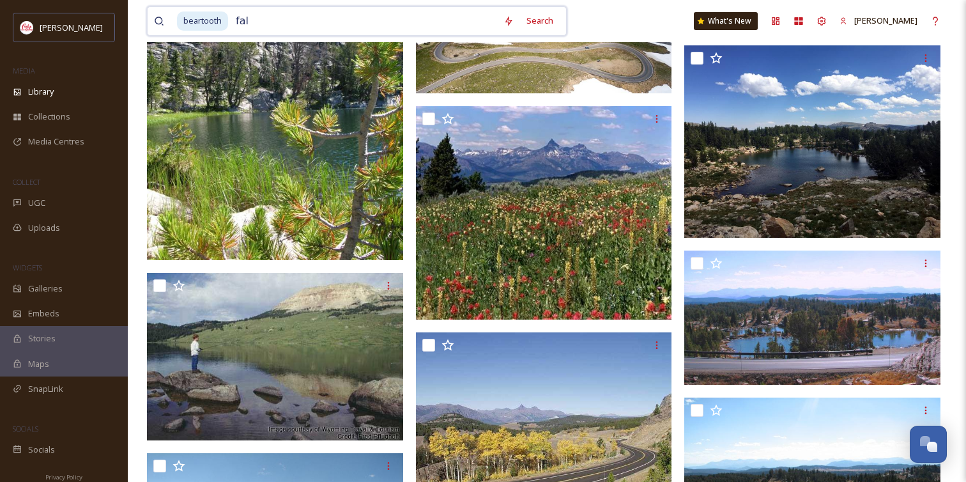
type input "fall"
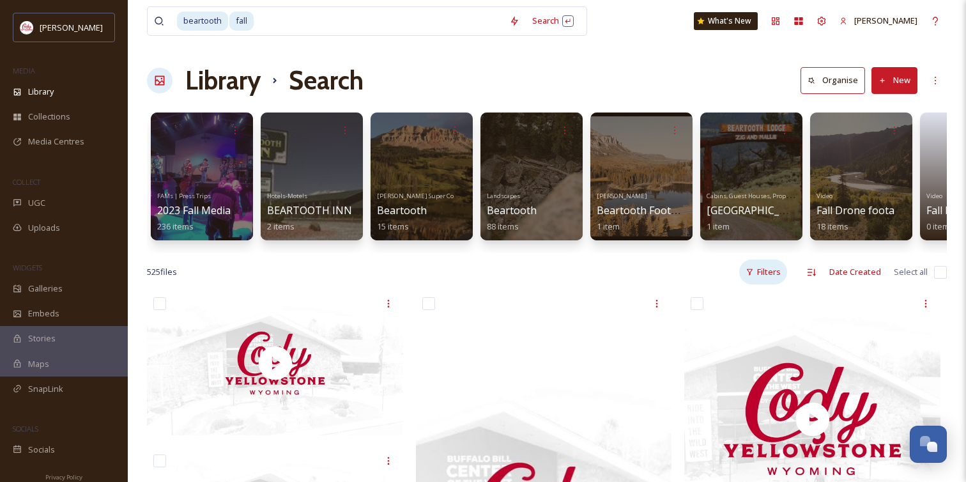
click at [778, 270] on div "Filters" at bounding box center [763, 271] width 48 height 25
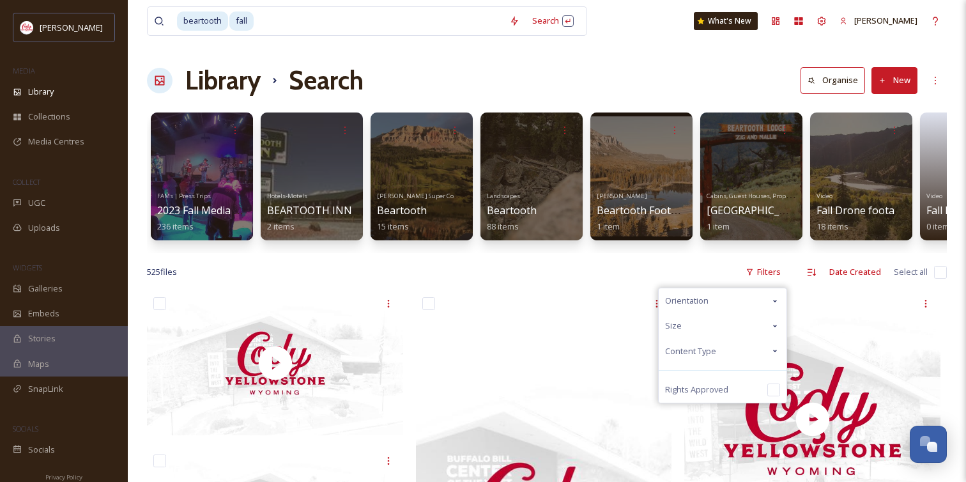
click at [735, 342] on div "Content Type" at bounding box center [723, 351] width 128 height 25
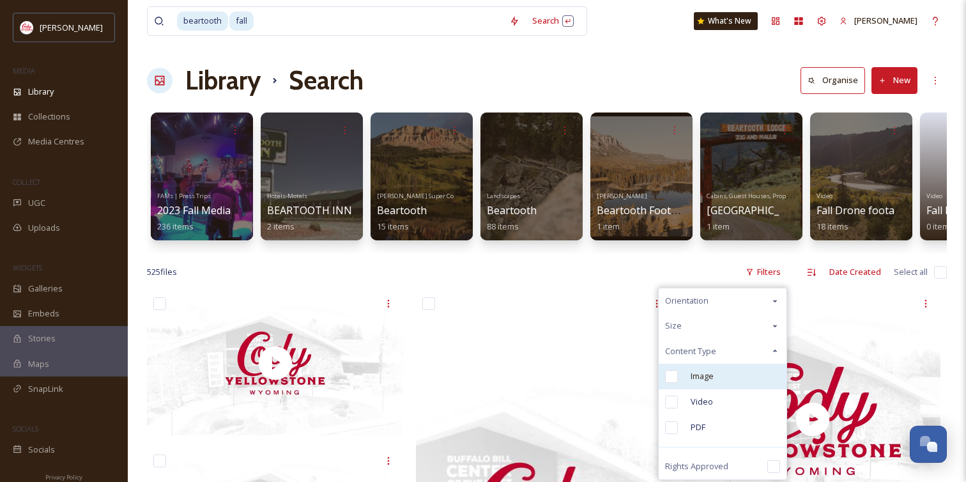
click at [715, 382] on div "Image" at bounding box center [723, 377] width 128 height 26
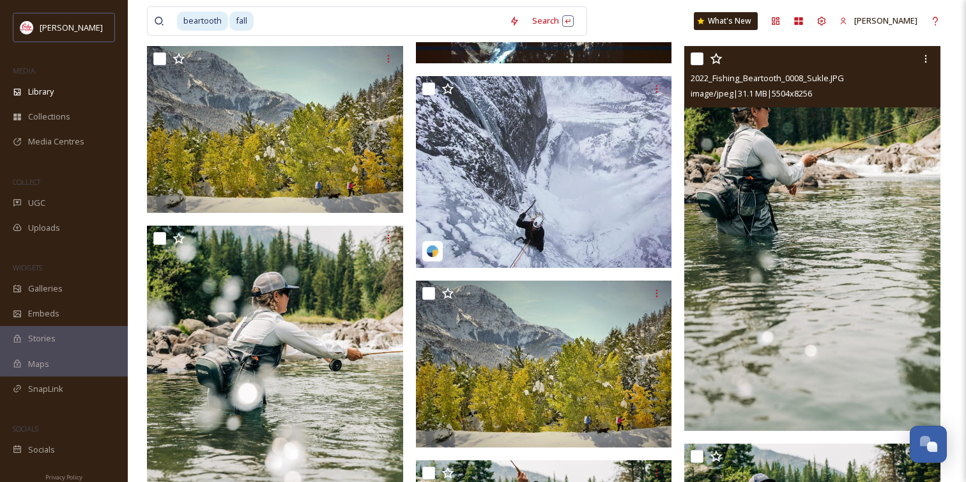
scroll to position [970, 0]
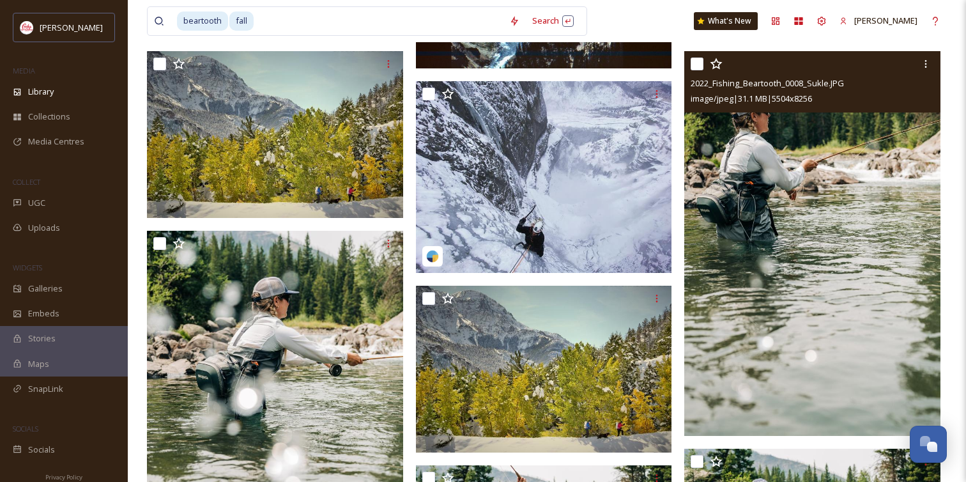
click at [695, 64] on input "checkbox" at bounding box center [697, 64] width 13 height 13
checkbox input "true"
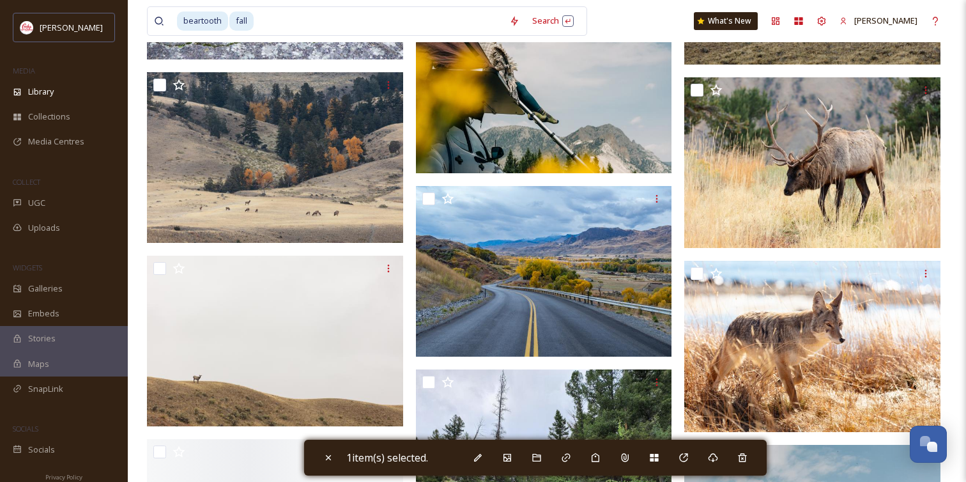
scroll to position [11536, 0]
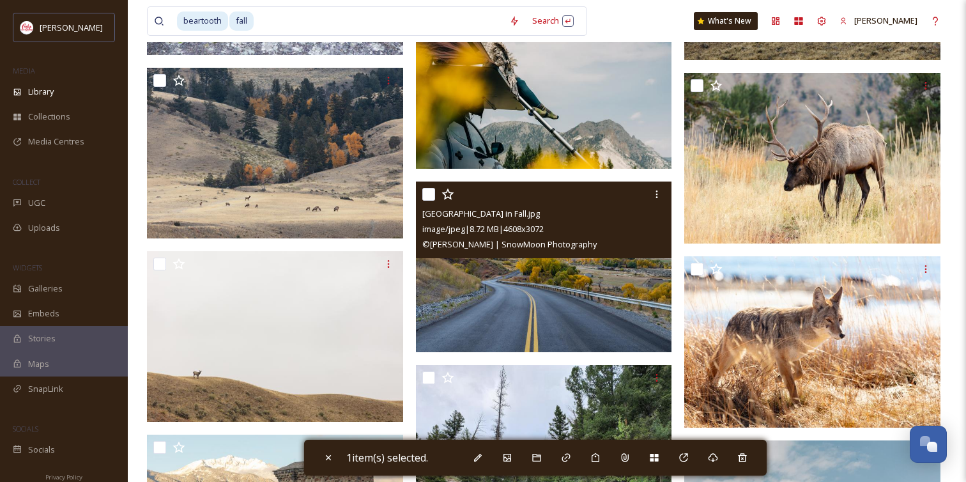
click at [431, 195] on input "checkbox" at bounding box center [428, 194] width 13 height 13
click at [428, 195] on input "checkbox" at bounding box center [428, 194] width 13 height 13
checkbox input "false"
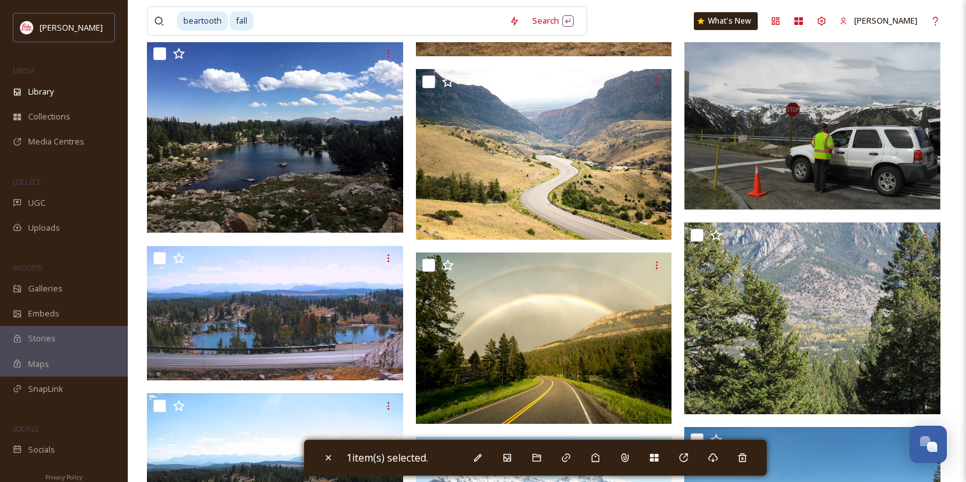
scroll to position [14069, 0]
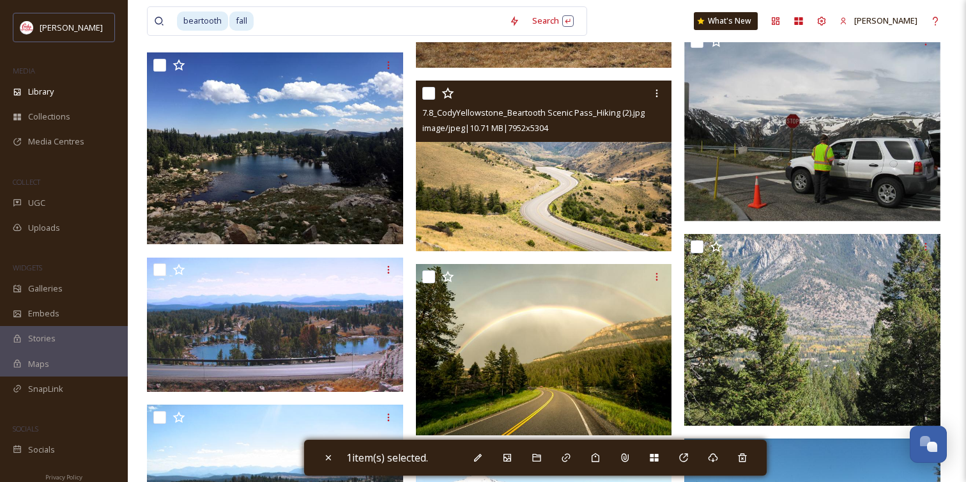
click at [430, 89] on input "checkbox" at bounding box center [428, 93] width 13 height 13
checkbox input "true"
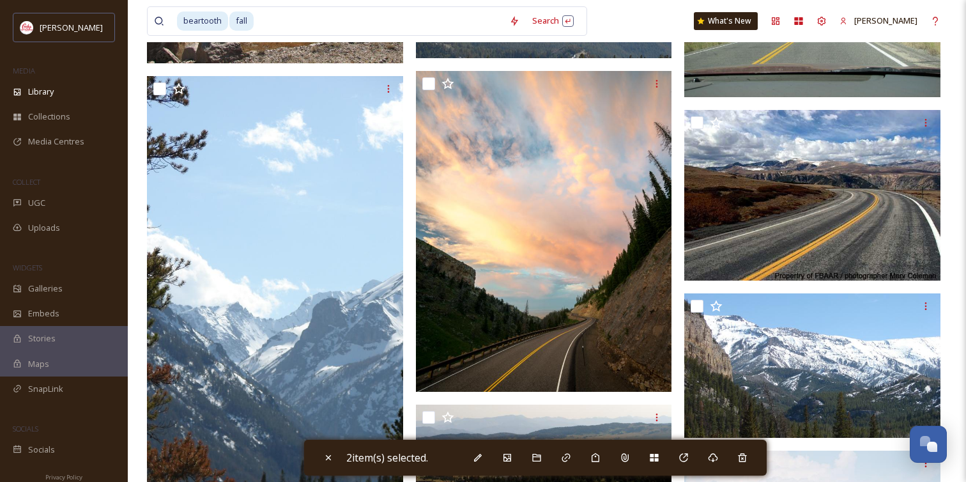
scroll to position [14598, 0]
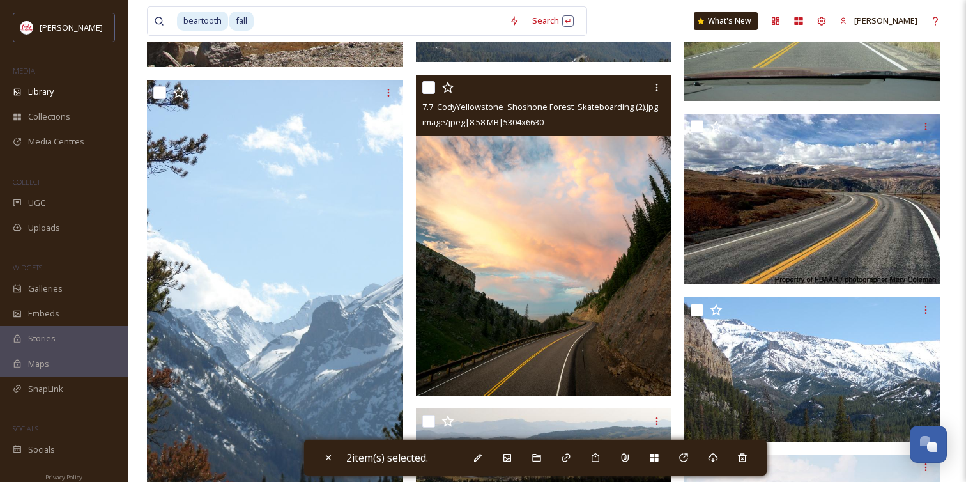
click at [431, 84] on input "checkbox" at bounding box center [428, 87] width 13 height 13
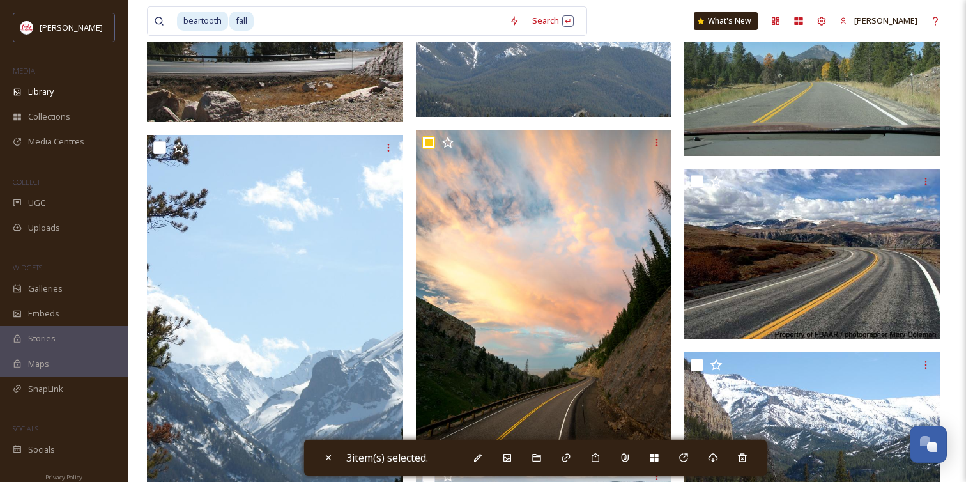
scroll to position [14538, 0]
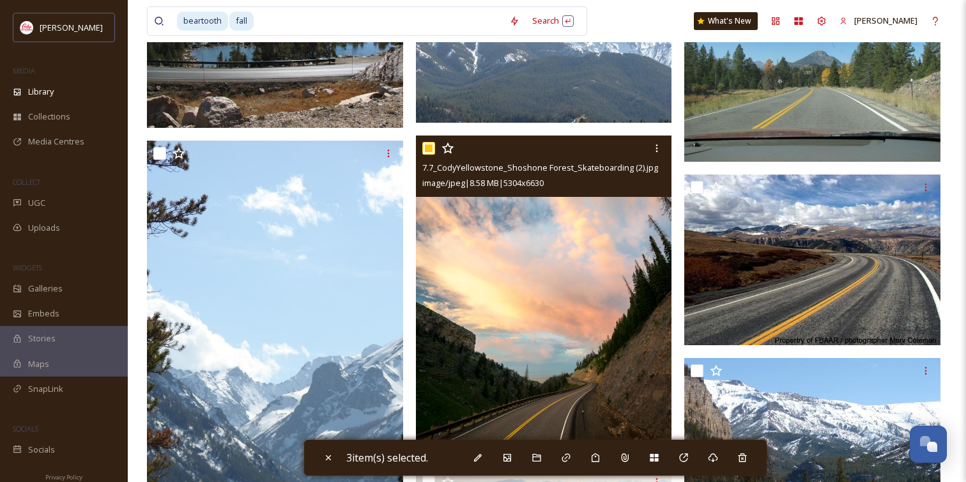
click at [432, 149] on input "checkbox" at bounding box center [428, 148] width 13 height 13
checkbox input "false"
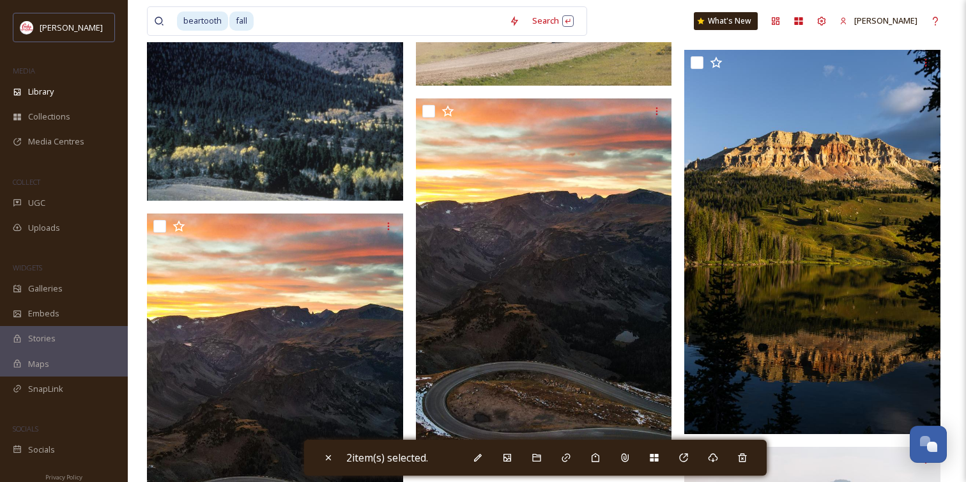
scroll to position [18493, 0]
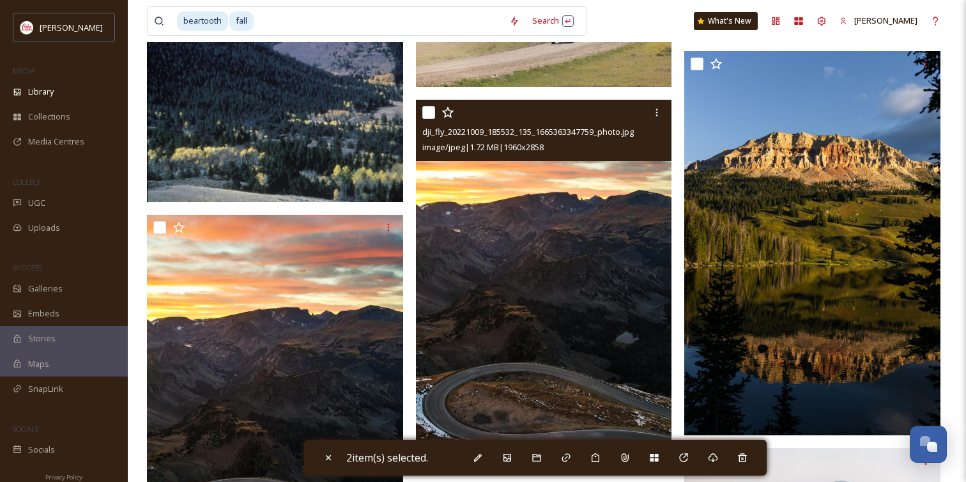
click at [429, 112] on input "checkbox" at bounding box center [428, 112] width 13 height 13
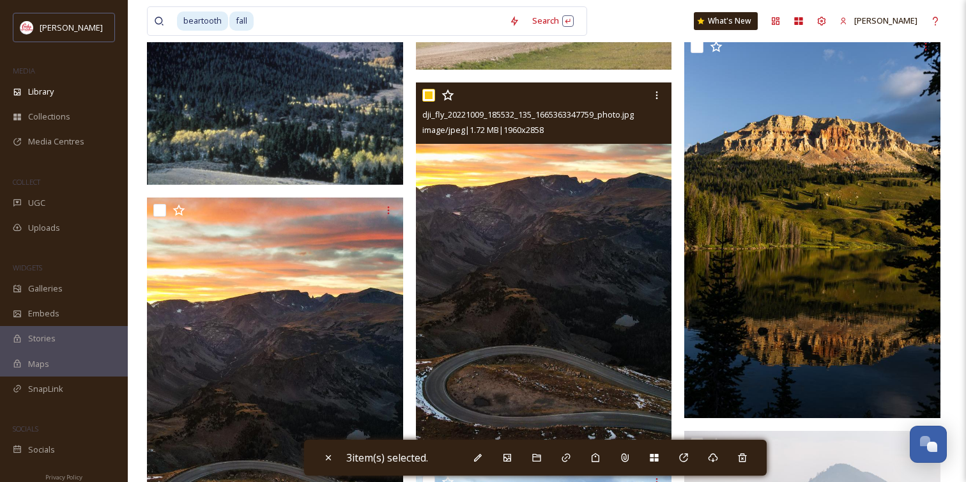
scroll to position [18509, 0]
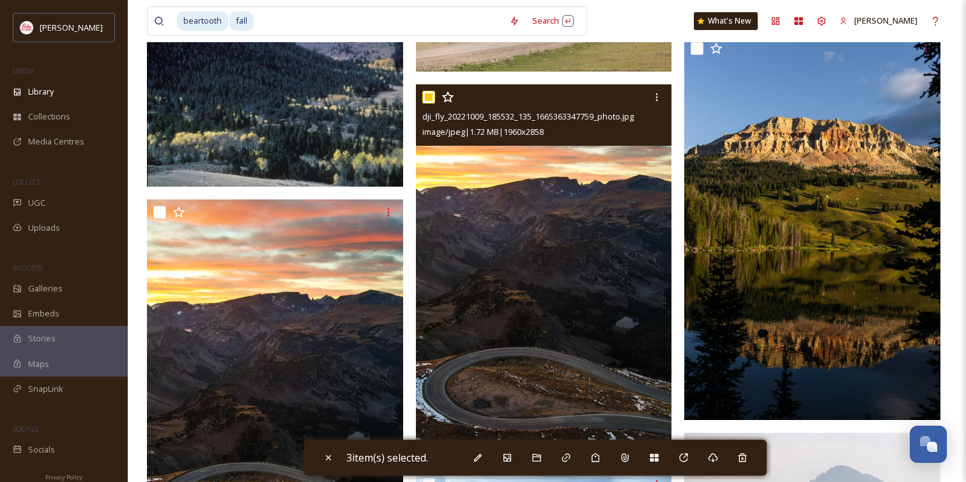
click at [427, 100] on input "checkbox" at bounding box center [428, 97] width 13 height 13
checkbox input "false"
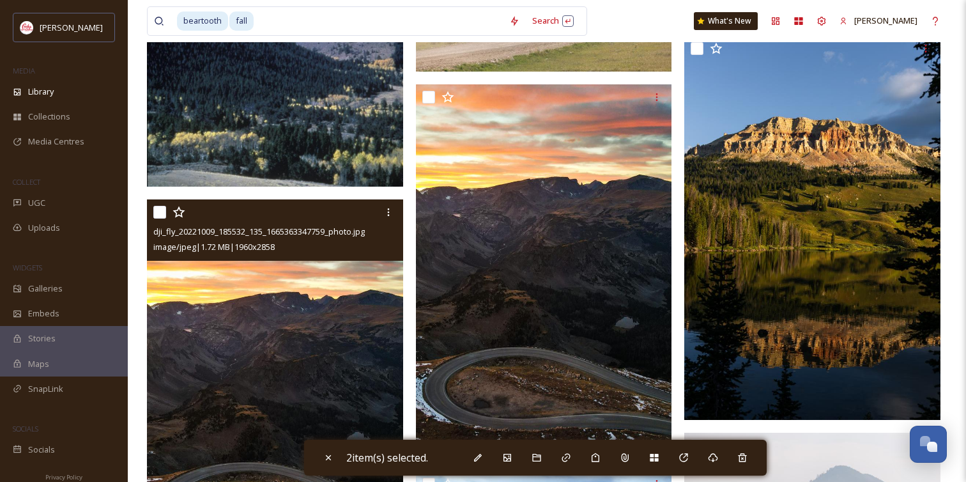
click at [164, 215] on input "checkbox" at bounding box center [159, 212] width 13 height 13
checkbox input "true"
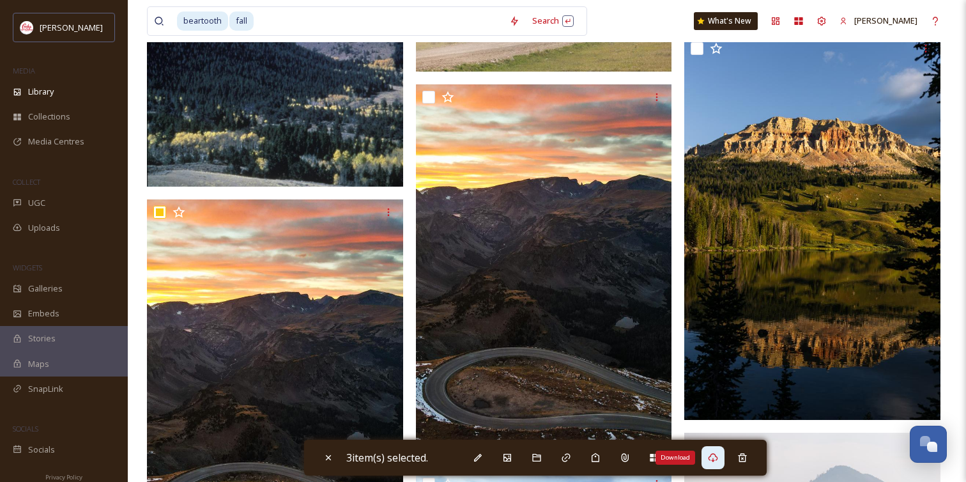
click at [725, 464] on div "Download" at bounding box center [713, 457] width 23 height 23
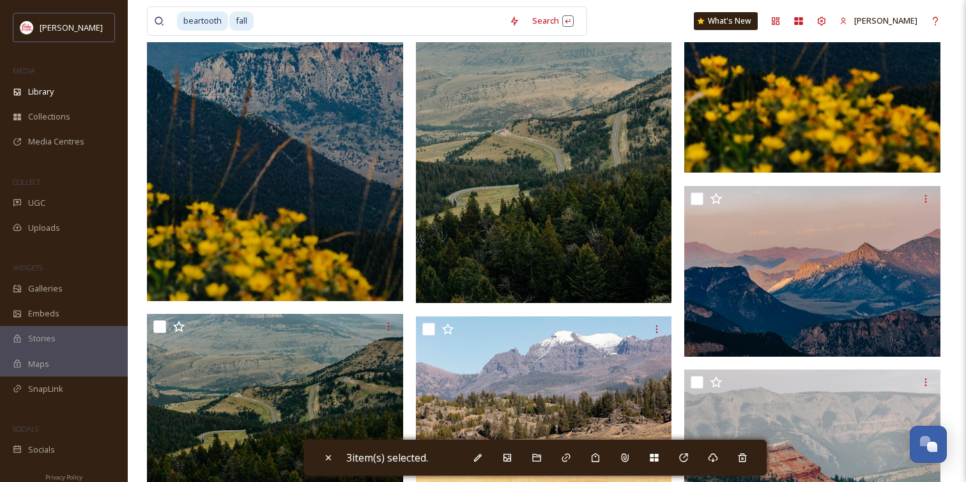
scroll to position [15434, 0]
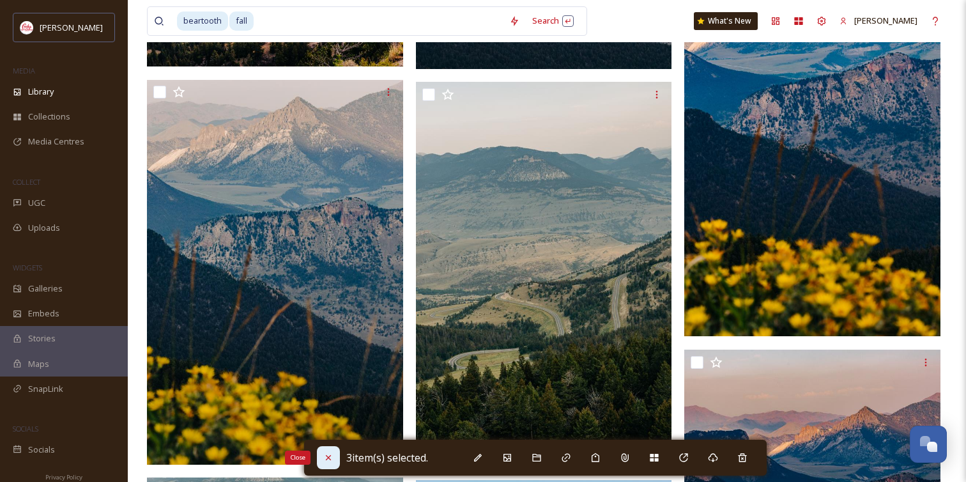
click at [322, 453] on div "Close" at bounding box center [328, 457] width 23 height 23
checkbox input "false"
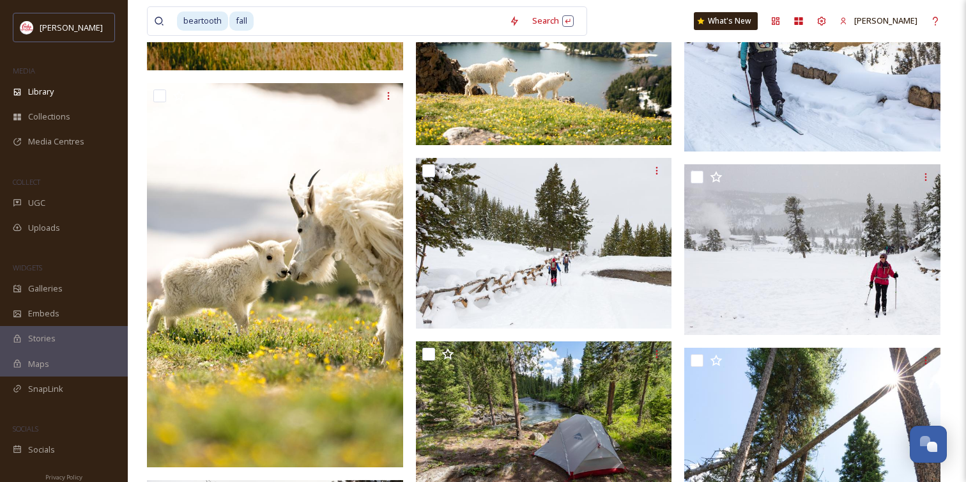
scroll to position [7765, 0]
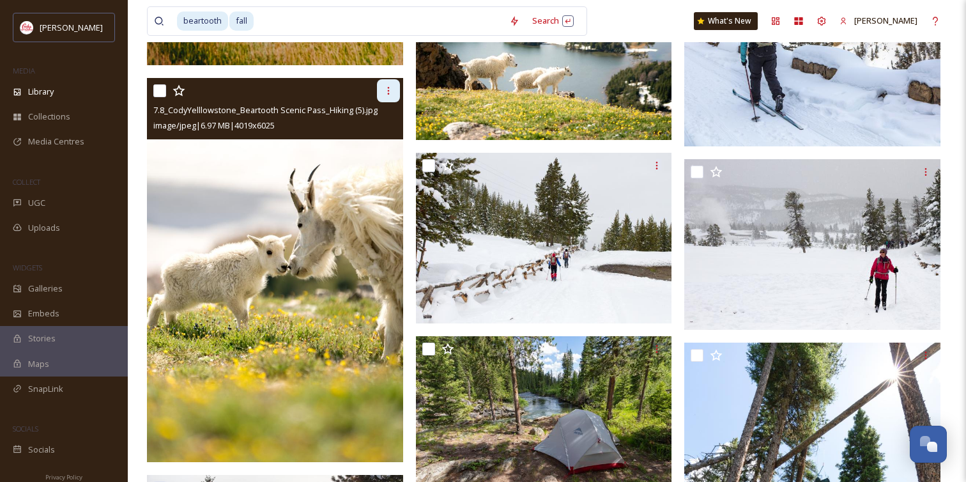
click at [392, 91] on icon at bounding box center [388, 91] width 10 height 10
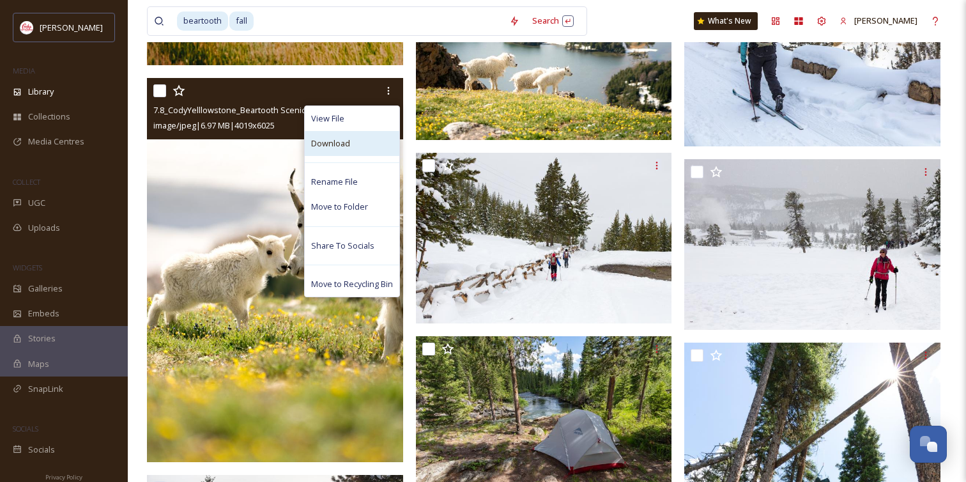
click at [348, 138] on span "Download" at bounding box center [330, 143] width 39 height 12
